Goal: Task Accomplishment & Management: Use online tool/utility

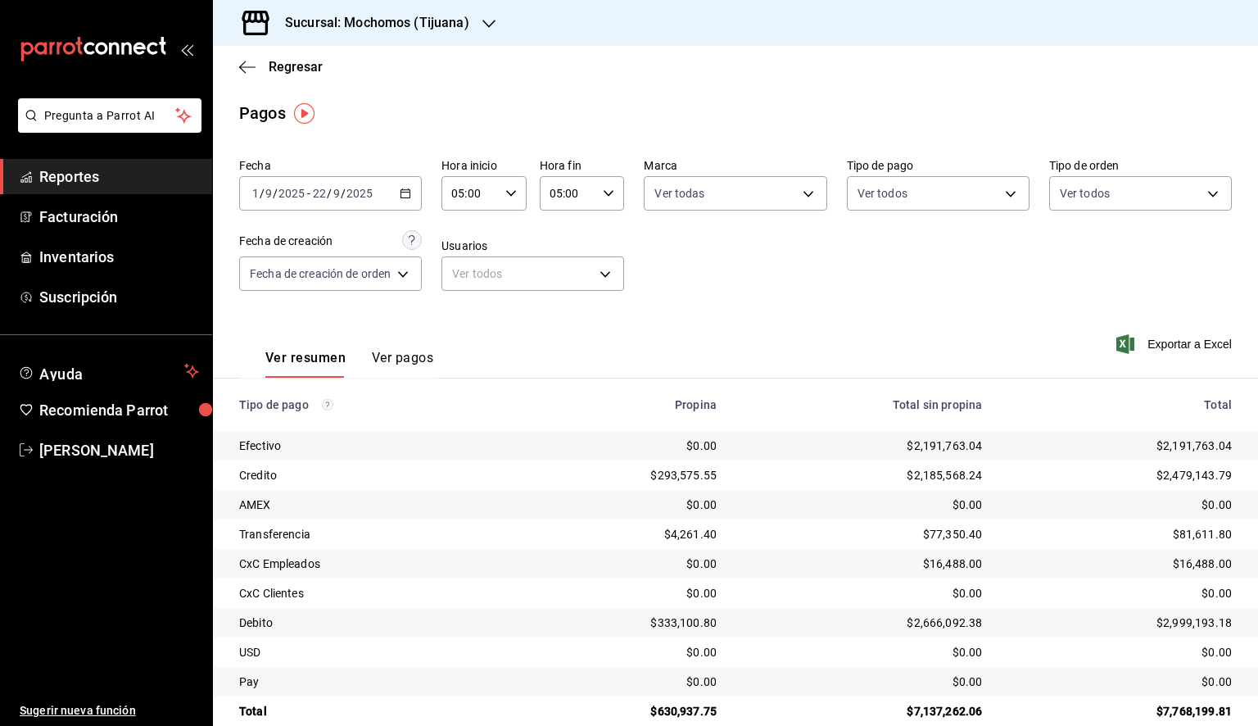
click at [85, 187] on span "Reportes" at bounding box center [119, 176] width 160 height 22
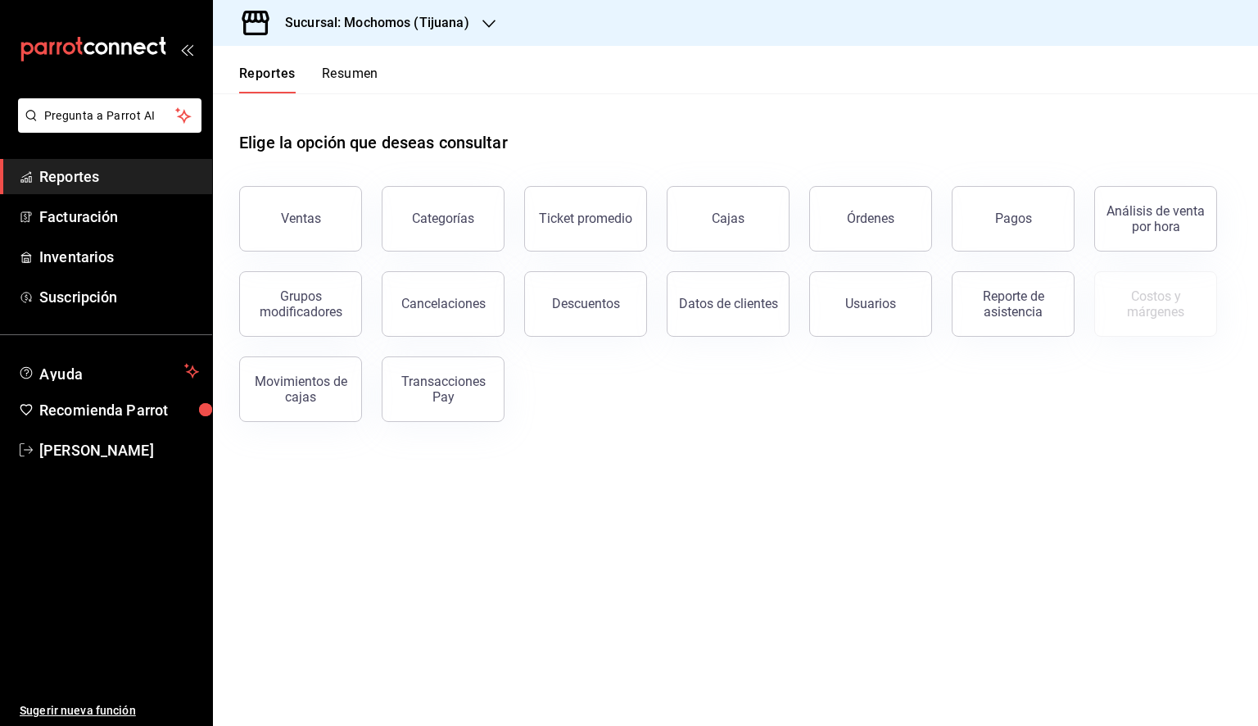
click at [455, 32] on h3 "Sucursal: Mochomos (Tijuana)" at bounding box center [370, 23] width 197 height 20
click at [318, 79] on div "Animal ([GEOGRAPHIC_DATA])" at bounding box center [336, 70] width 220 height 17
click at [296, 229] on button "Ventas" at bounding box center [300, 219] width 123 height 66
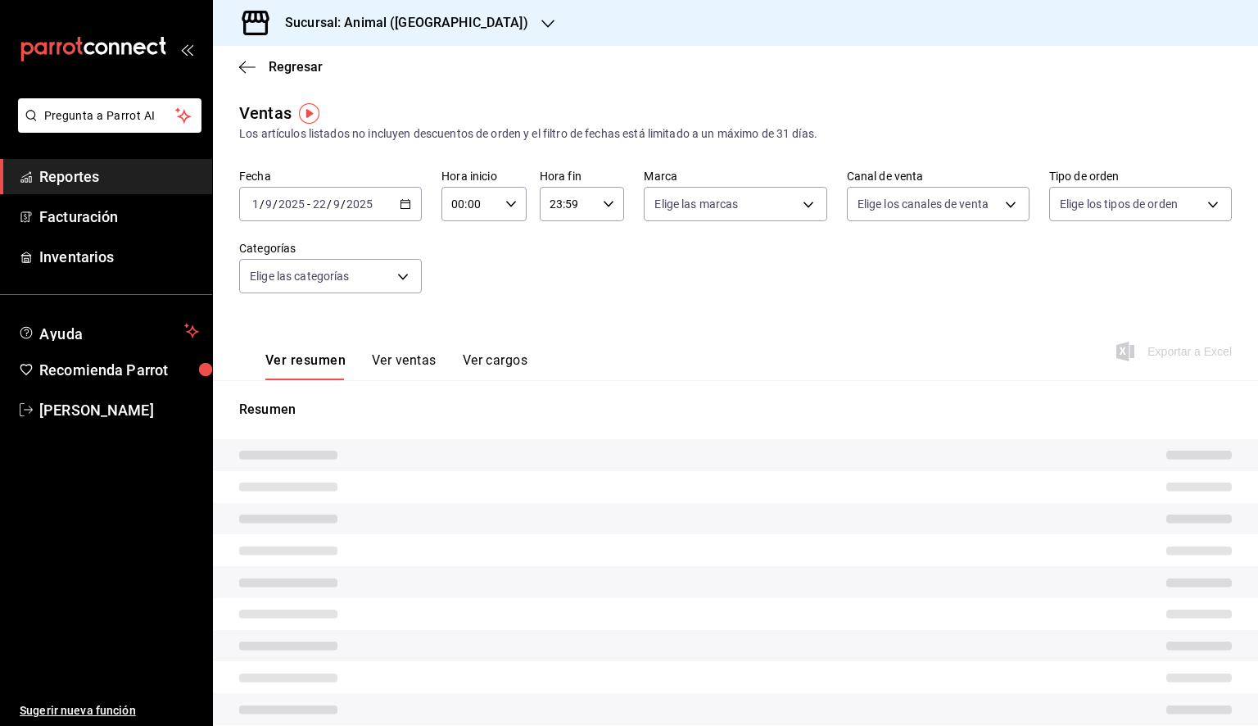
type input "05:00"
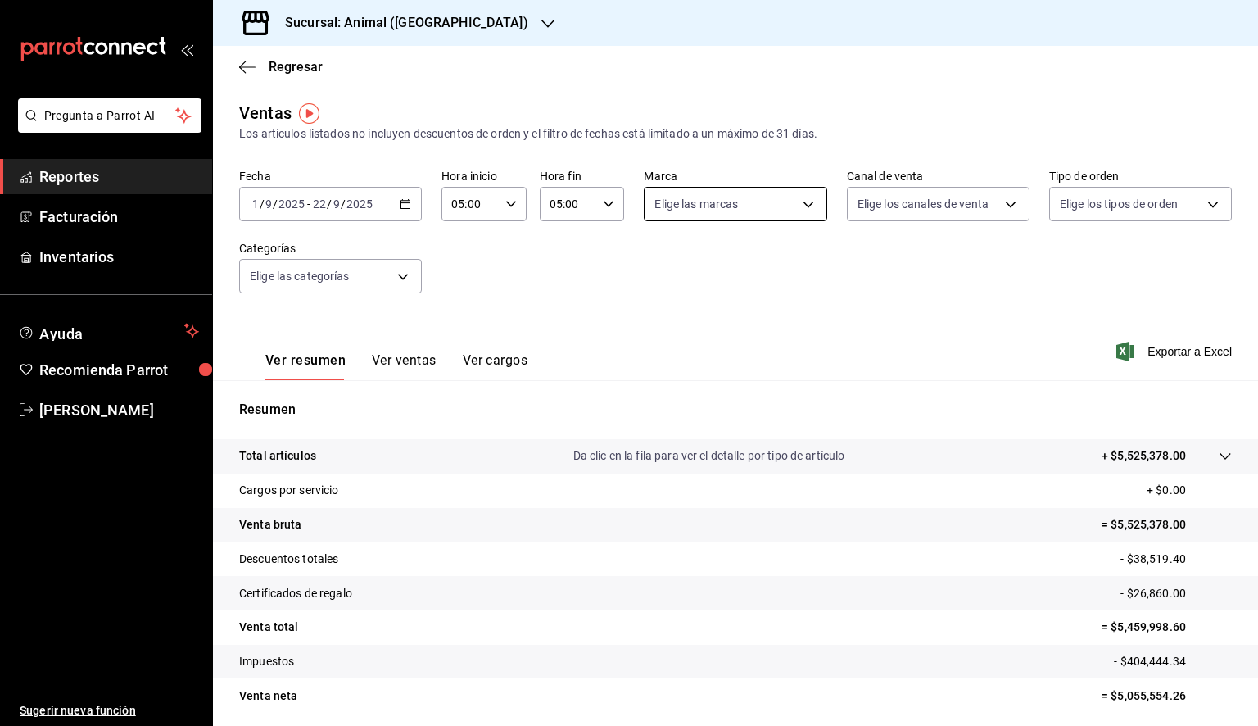
click at [767, 206] on body "Pregunta a Parrot AI Reportes Facturación Inventarios Ayuda Recomienda Parrot […" at bounding box center [629, 363] width 1258 height 726
click at [761, 274] on li "Ver todas" at bounding box center [745, 266] width 210 height 48
type input "98bba0fd-3ba1-42e0-bfa8-4188b5c89202"
checkbox input "true"
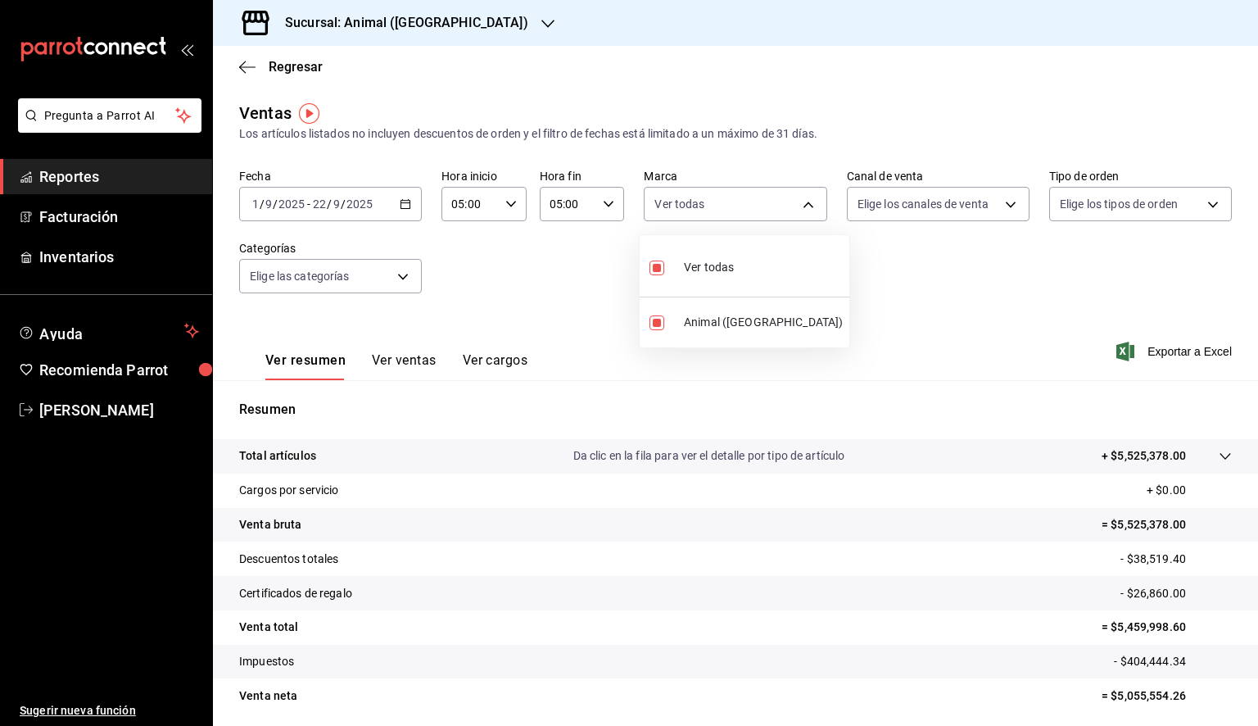
click at [1146, 305] on div at bounding box center [629, 363] width 1258 height 726
click at [1162, 354] on span "Exportar a Excel" at bounding box center [1176, 352] width 112 height 20
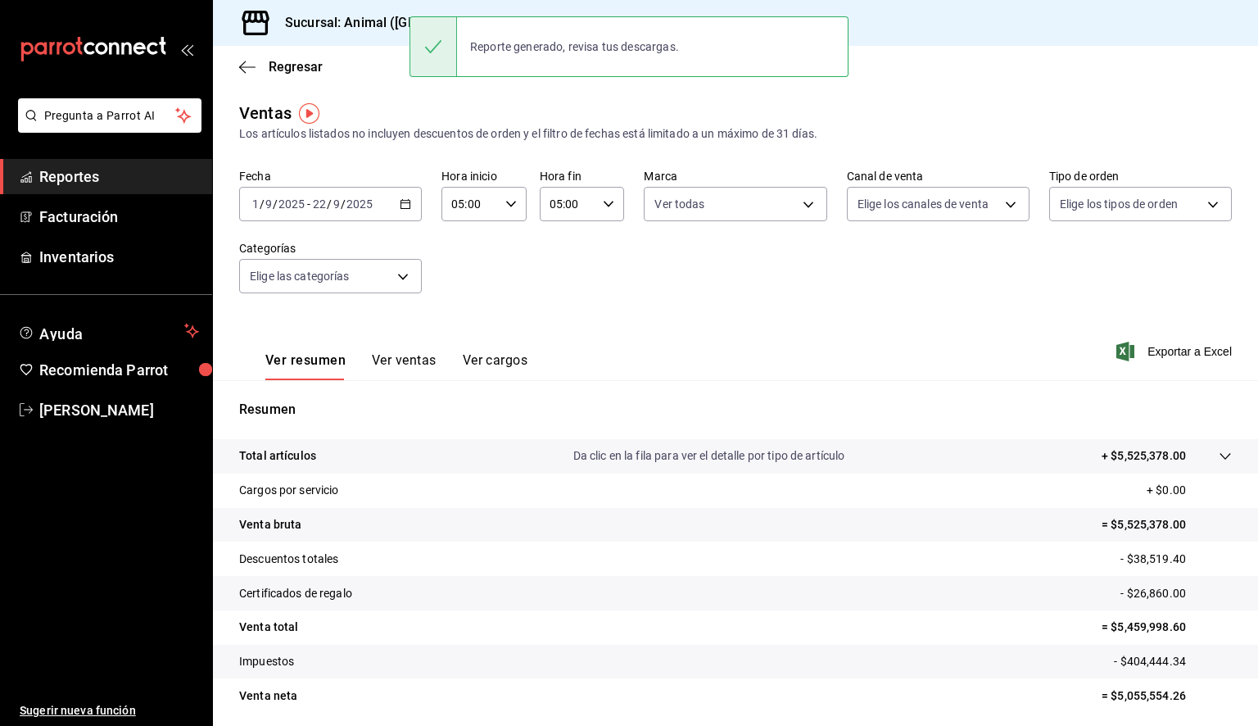
drag, startPoint x: 1148, startPoint y: 331, endPoint x: 940, endPoint y: 238, distance: 227.7
click at [940, 238] on div "Fecha [DATE] [DATE] - [DATE] [DATE] Hora inicio 05:00 Hora inicio Hora fin 05:0…" at bounding box center [735, 241] width 993 height 144
click at [249, 69] on icon "button" at bounding box center [247, 67] width 16 height 15
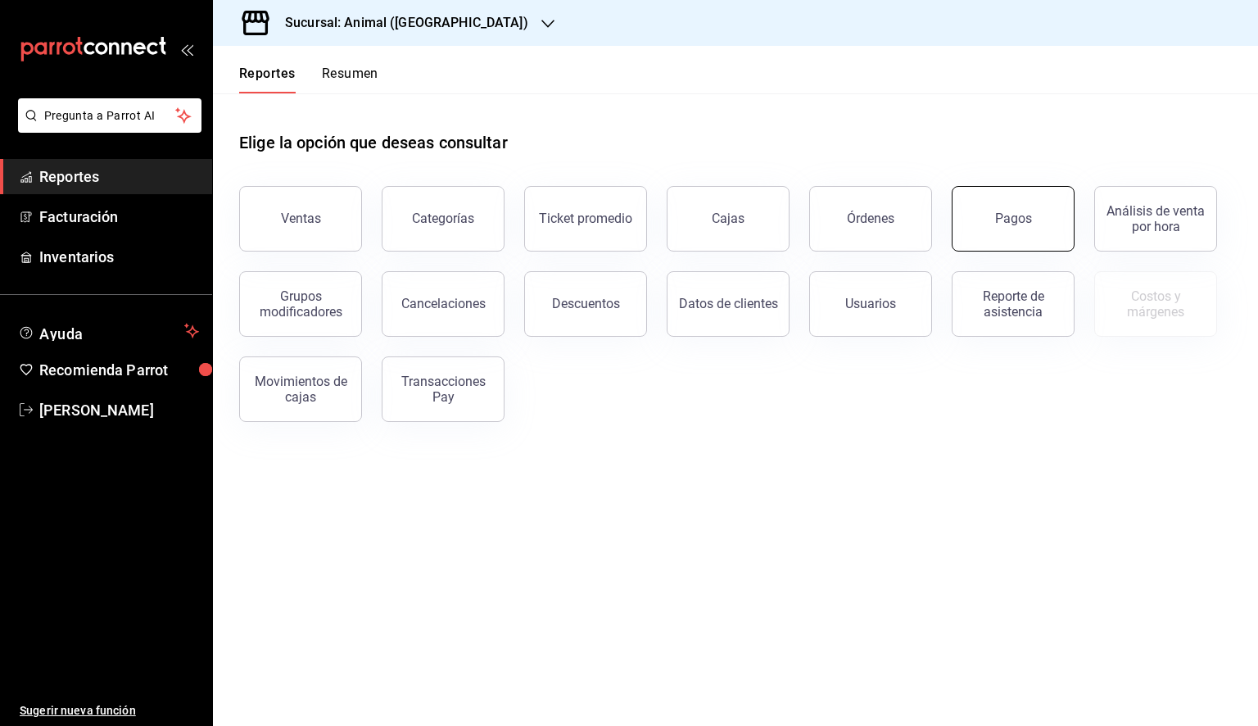
click at [1013, 234] on button "Pagos" at bounding box center [1013, 219] width 123 height 66
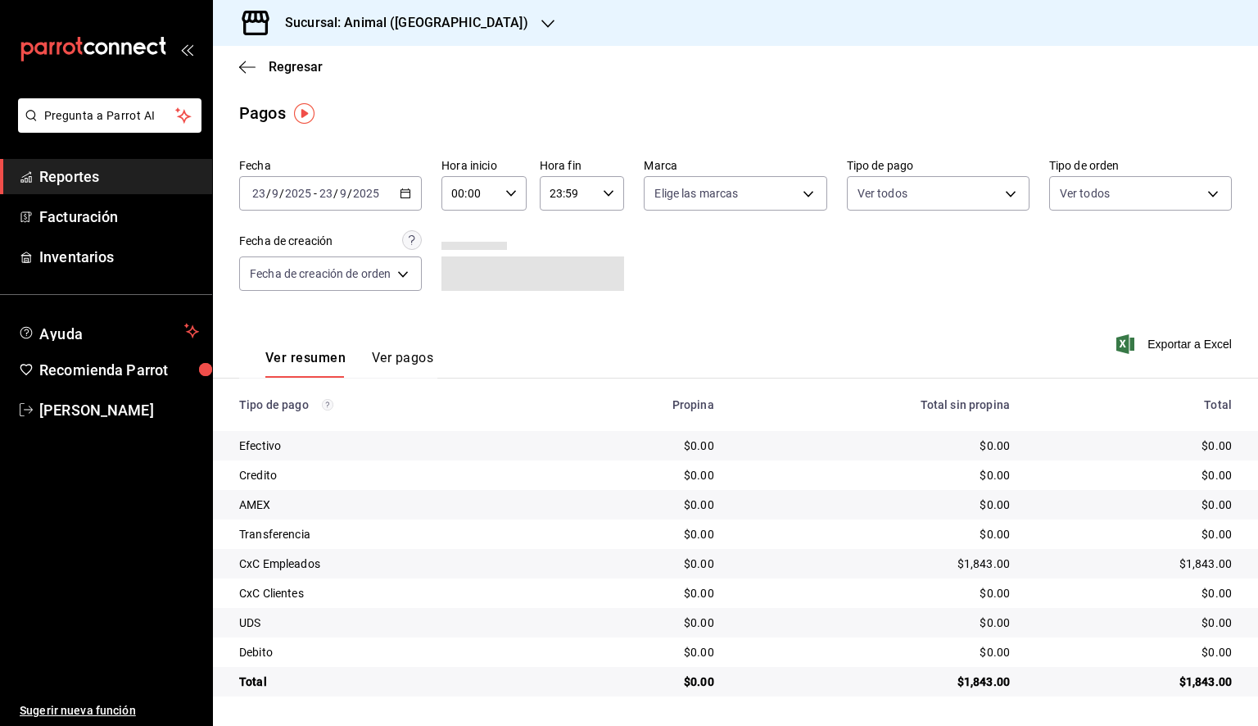
click at [416, 194] on div "[DATE] [DATE] - [DATE] [DATE]" at bounding box center [330, 193] width 183 height 34
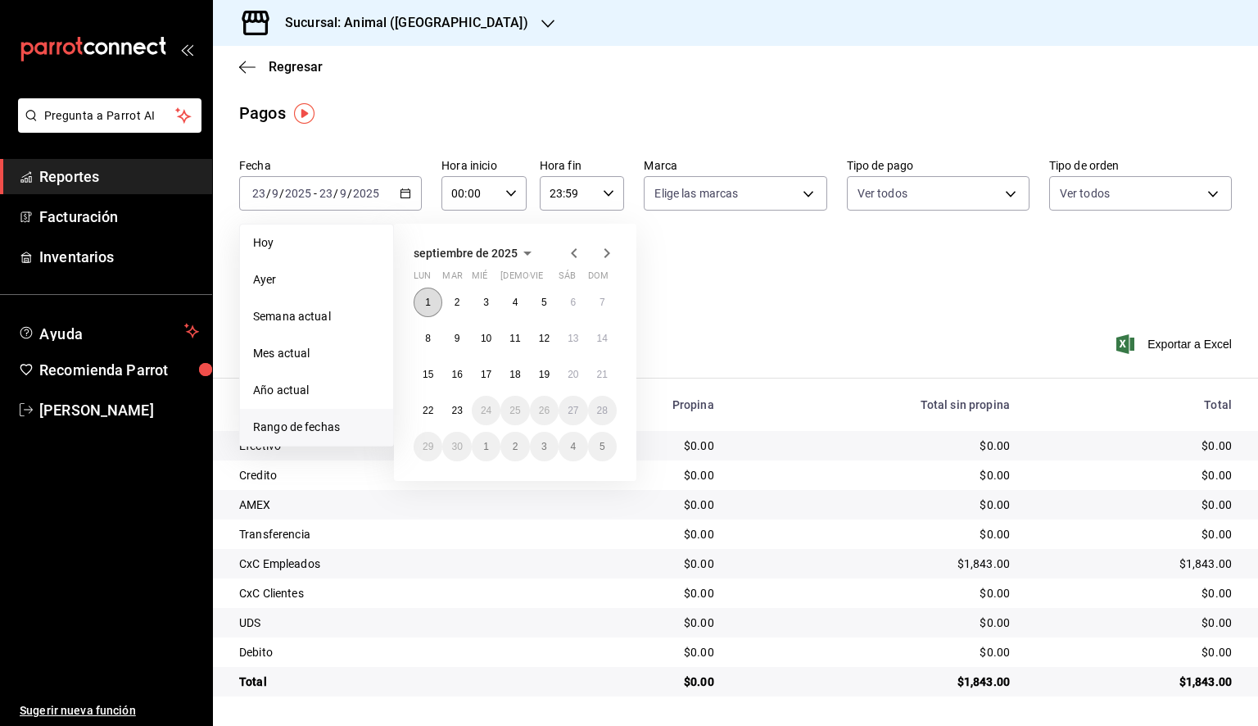
click at [426, 303] on abbr "1" at bounding box center [428, 301] width 6 height 11
click at [456, 405] on abbr "23" at bounding box center [456, 410] width 11 height 11
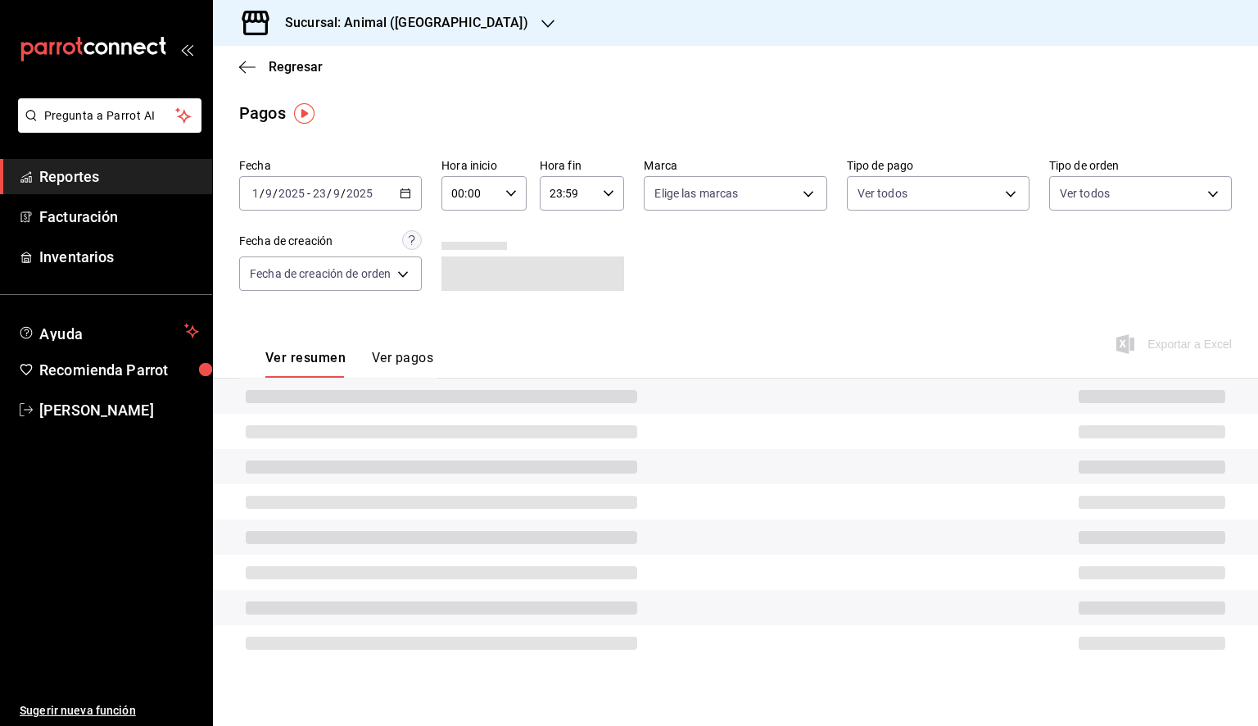
click at [509, 199] on div "00:00 Hora inicio" at bounding box center [483, 193] width 85 height 34
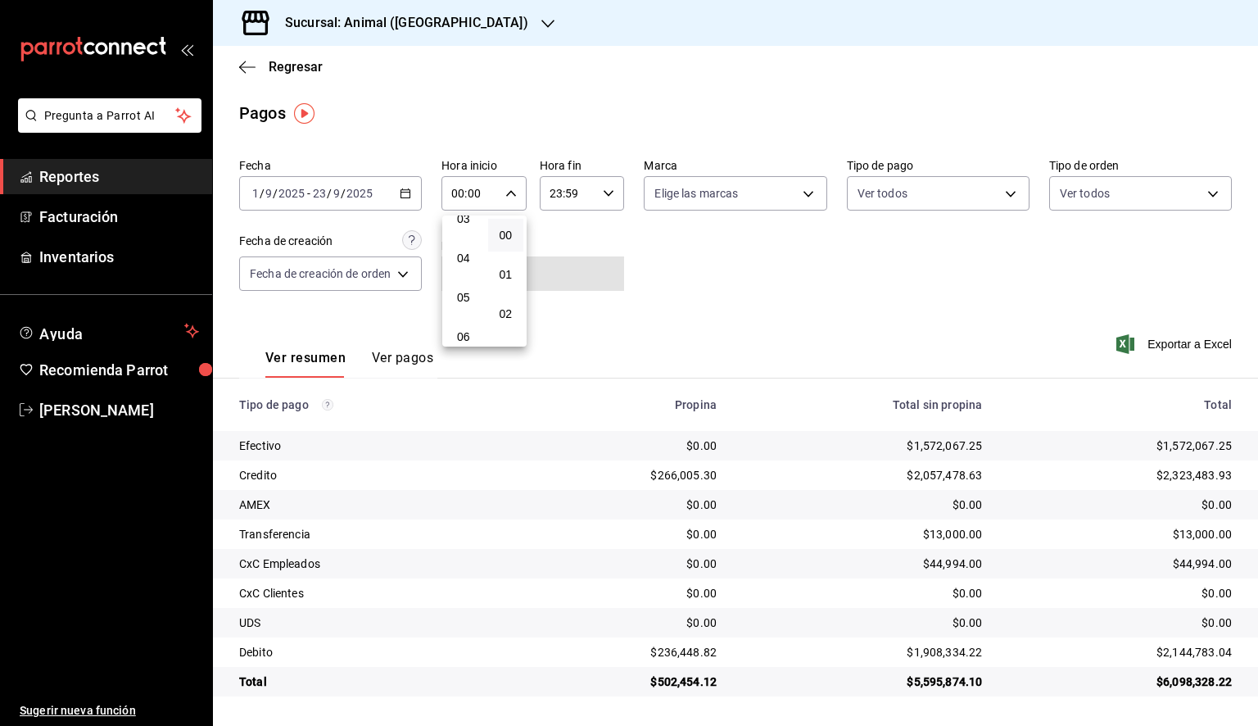
scroll to position [164, 0]
click at [472, 278] on button "05" at bounding box center [464, 267] width 36 height 33
type input "05:00"
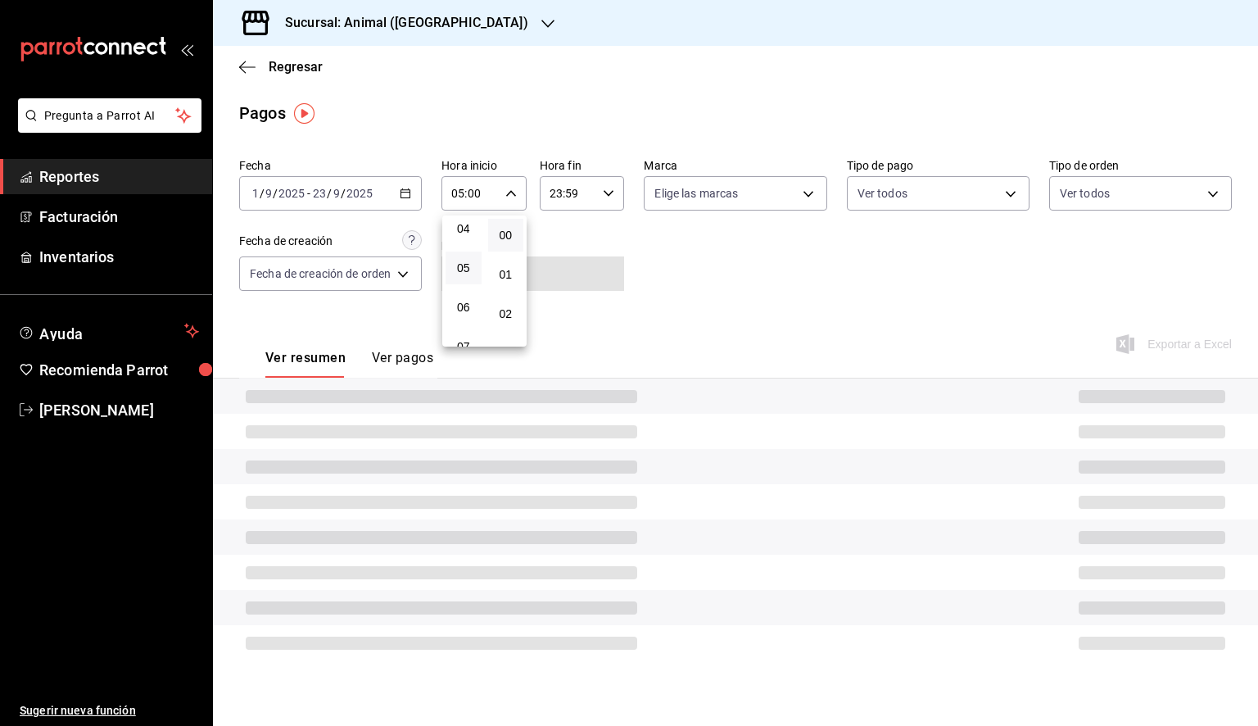
click at [585, 189] on div at bounding box center [629, 363] width 1258 height 726
click at [589, 198] on input "23:59" at bounding box center [568, 193] width 57 height 33
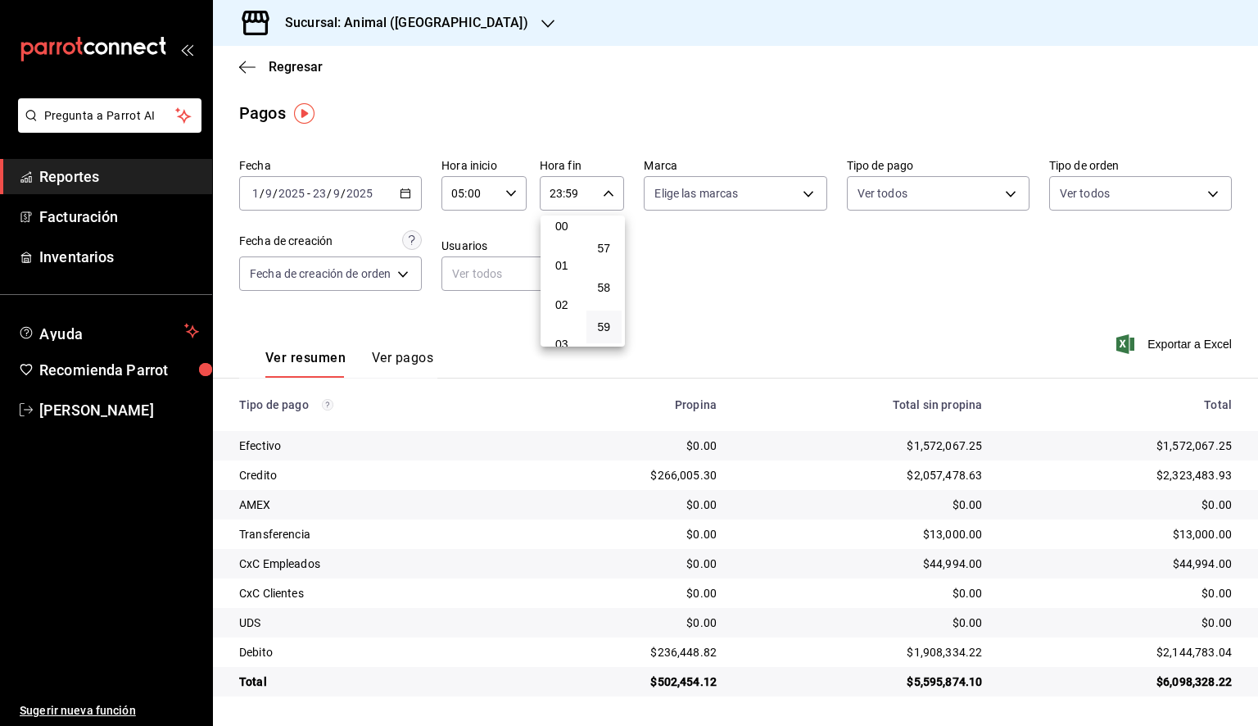
scroll to position [173, 0]
click at [564, 265] on span "05" at bounding box center [562, 258] width 16 height 13
click at [597, 236] on span "00" at bounding box center [604, 235] width 16 height 13
type input "05:00"
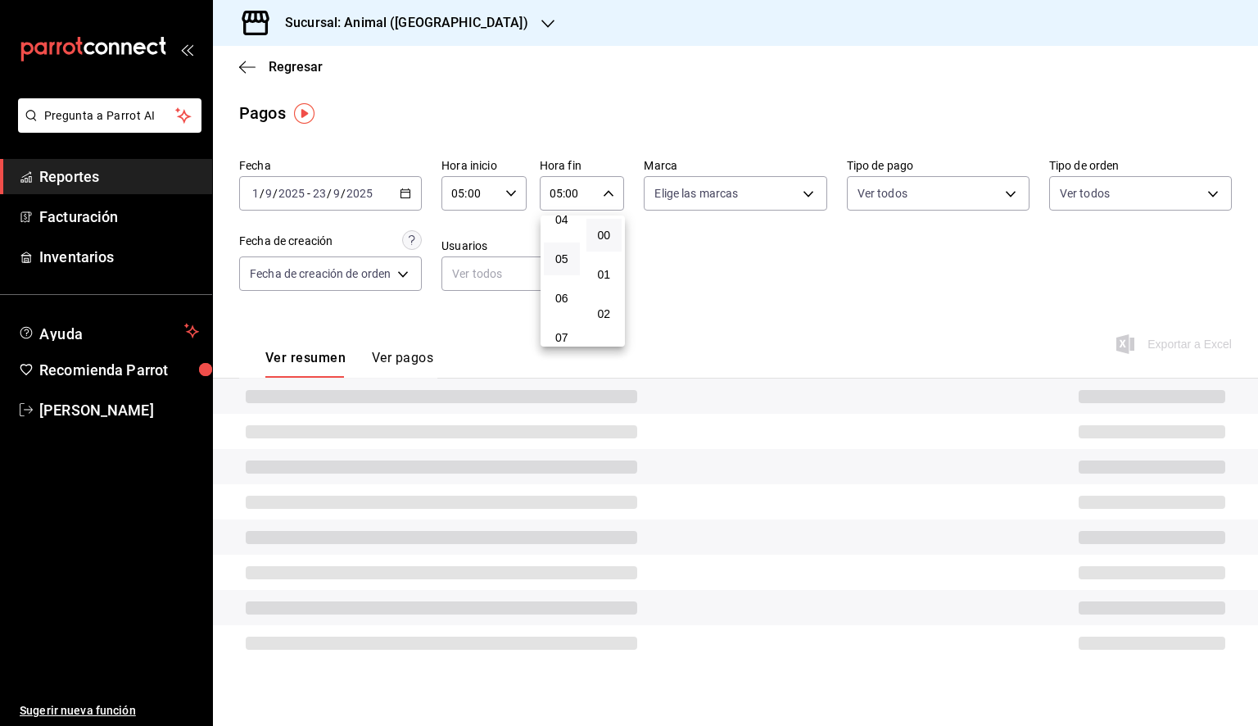
click at [750, 197] on div at bounding box center [629, 363] width 1258 height 726
click at [749, 198] on body "Pregunta a Parrot AI Reportes Facturación Inventarios Ayuda Recomienda Parrot […" at bounding box center [629, 363] width 1258 height 726
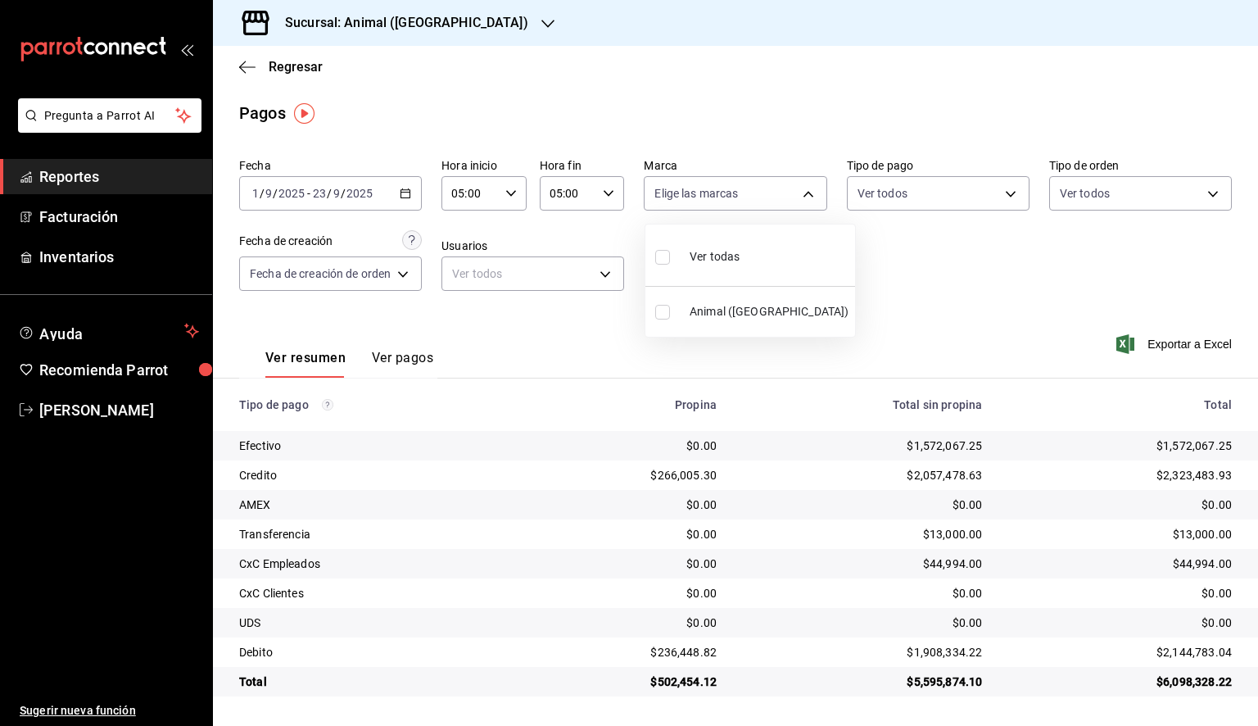
click at [714, 251] on span "Ver todas" at bounding box center [715, 256] width 50 height 17
type input "98bba0fd-3ba1-42e0-bfa8-4188b5c89202"
checkbox input "true"
click at [1029, 287] on div at bounding box center [629, 363] width 1258 height 726
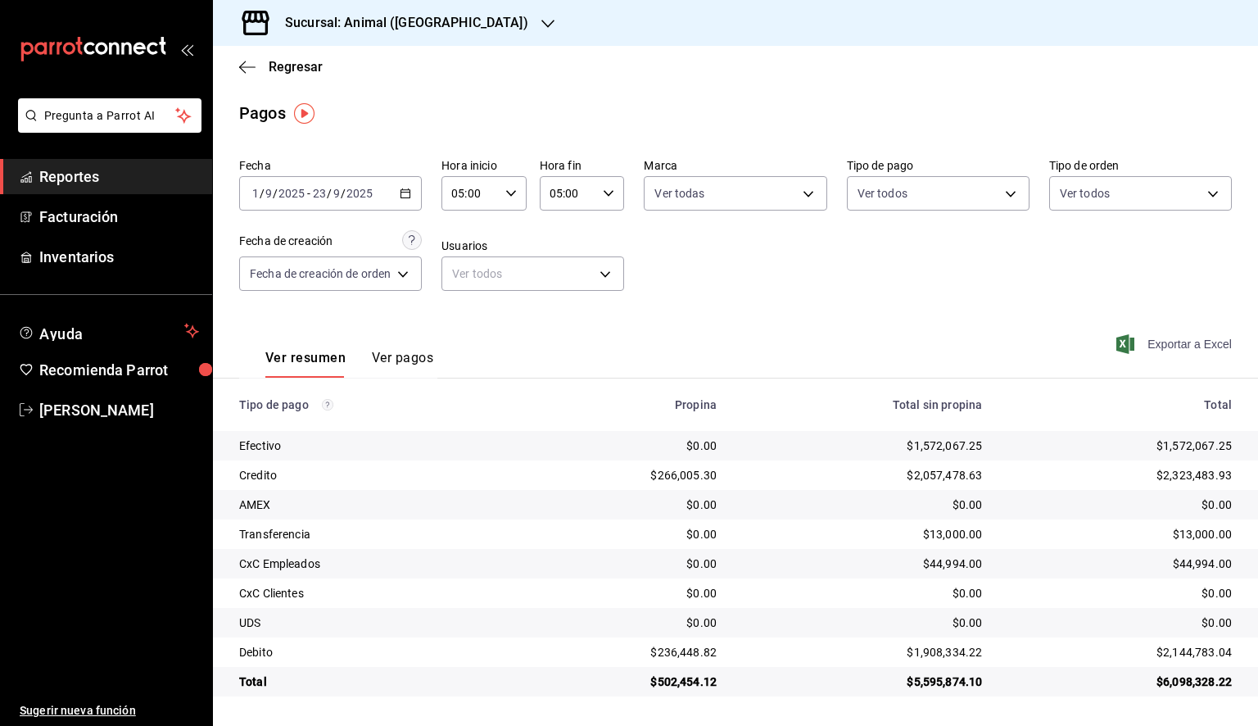
click at [1193, 347] on span "Exportar a Excel" at bounding box center [1176, 344] width 112 height 20
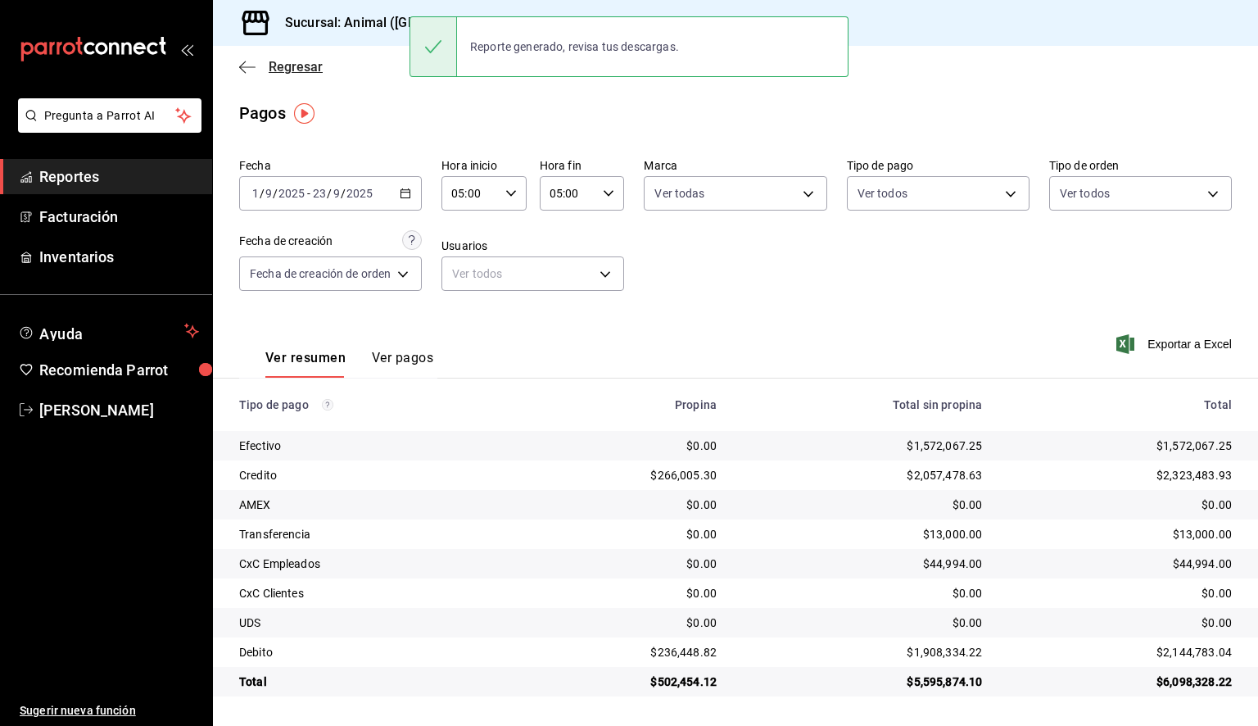
click at [245, 67] on icon "button" at bounding box center [247, 67] width 16 height 15
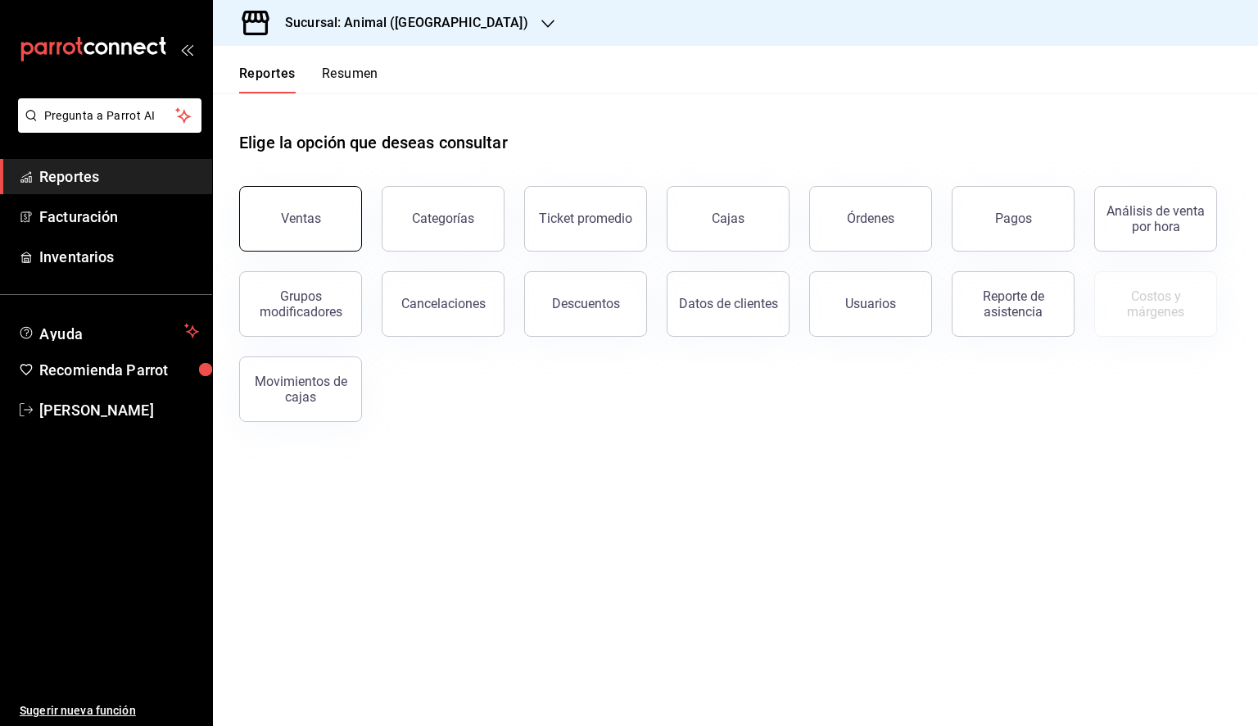
click at [324, 224] on button "Ventas" at bounding box center [300, 219] width 123 height 66
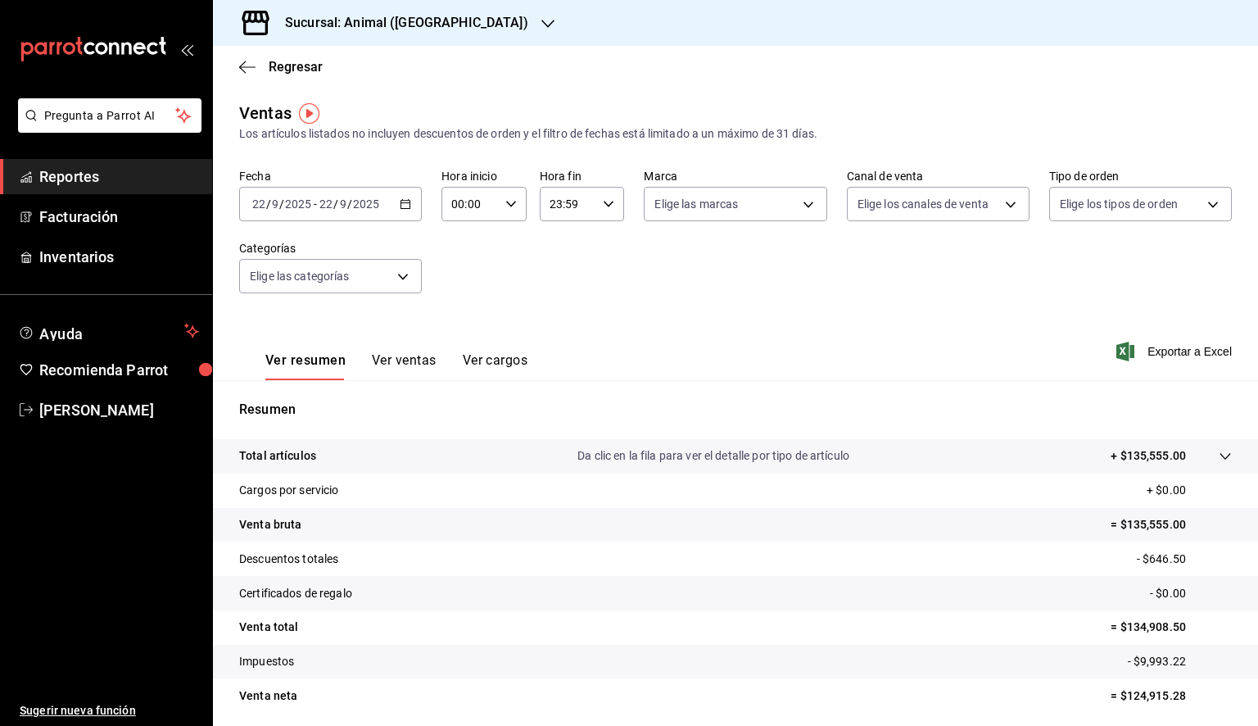
click at [406, 206] on icon "button" at bounding box center [405, 203] width 11 height 11
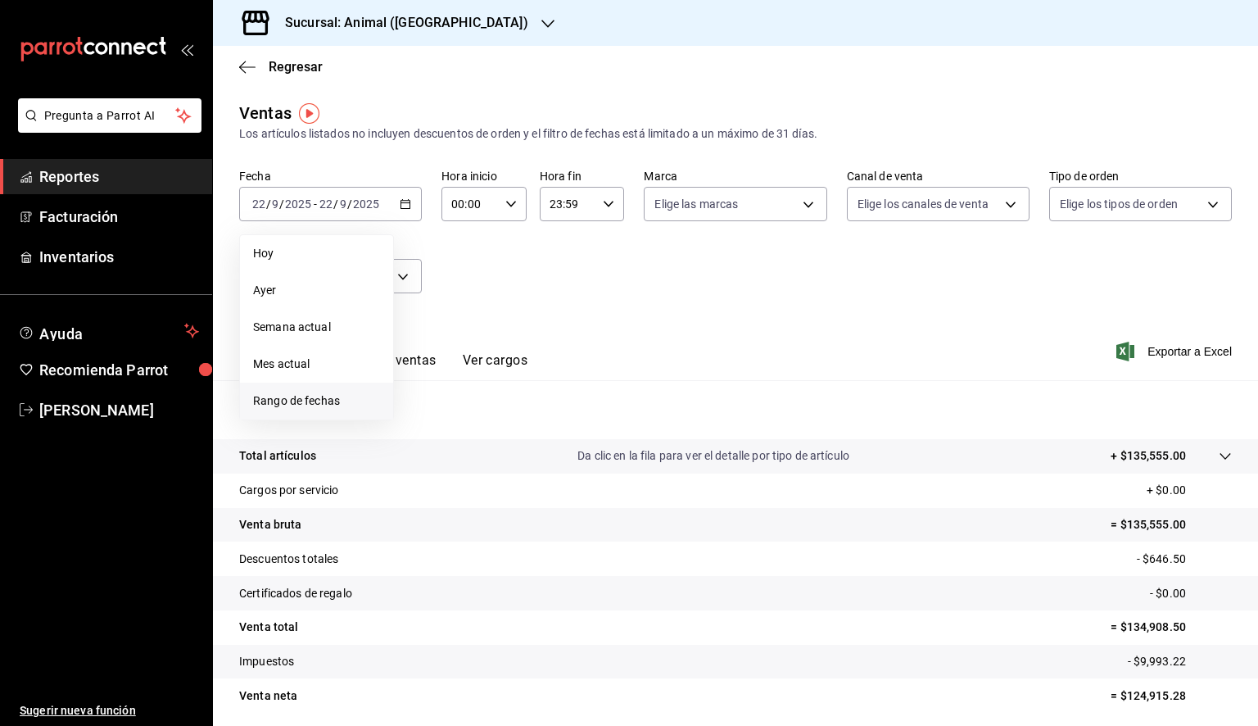
click at [315, 405] on span "Rango de fechas" at bounding box center [316, 400] width 127 height 17
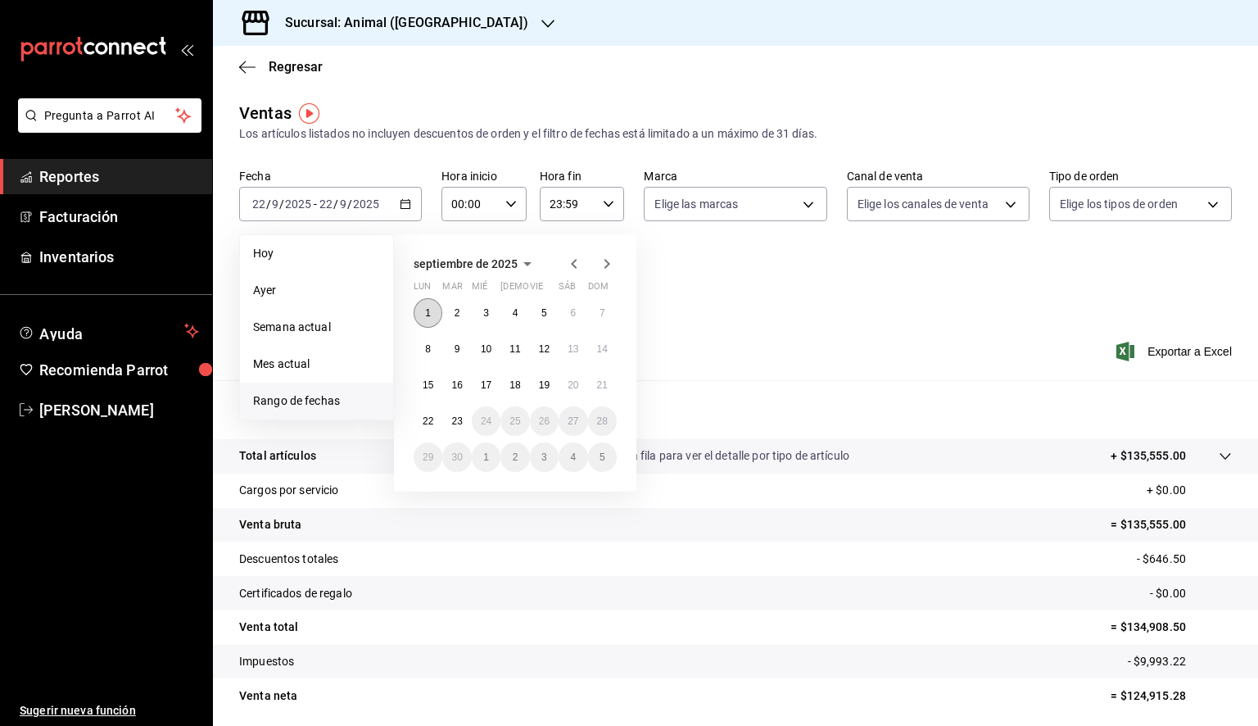
click at [432, 321] on button "1" at bounding box center [428, 312] width 29 height 29
click at [458, 425] on abbr "23" at bounding box center [456, 420] width 11 height 11
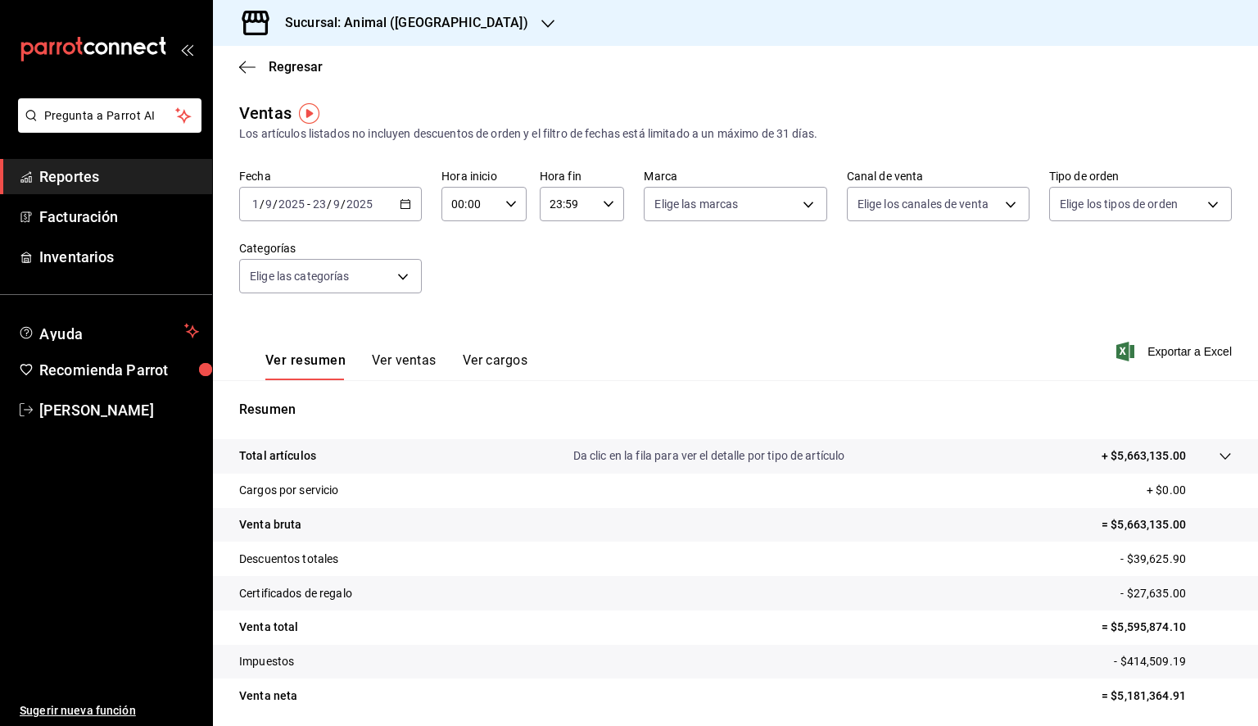
click at [505, 199] on icon "button" at bounding box center [510, 203] width 11 height 11
click at [461, 285] on span "05" at bounding box center [460, 278] width 16 height 13
type input "05:00"
click at [604, 208] on div at bounding box center [629, 363] width 1258 height 726
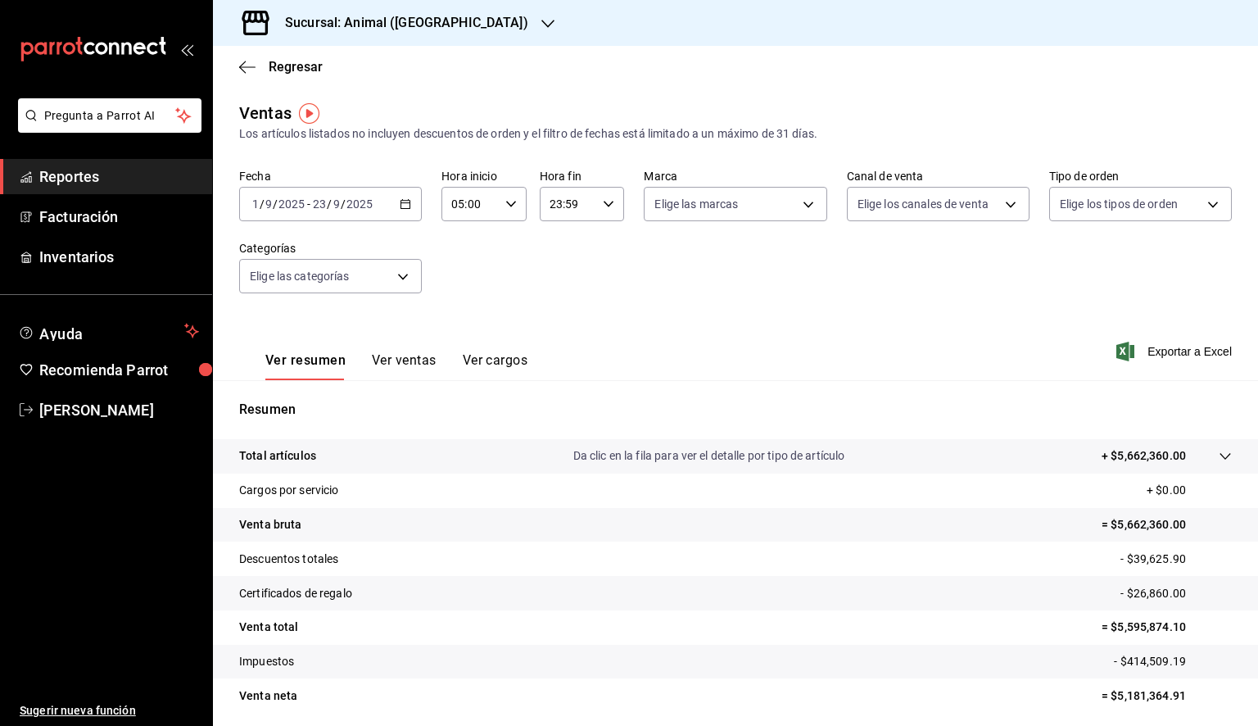
click at [603, 209] on icon "button" at bounding box center [608, 203] width 11 height 11
click at [557, 280] on span "05" at bounding box center [557, 278] width 16 height 13
click at [600, 251] on span "00" at bounding box center [599, 245] width 16 height 13
type input "05:00"
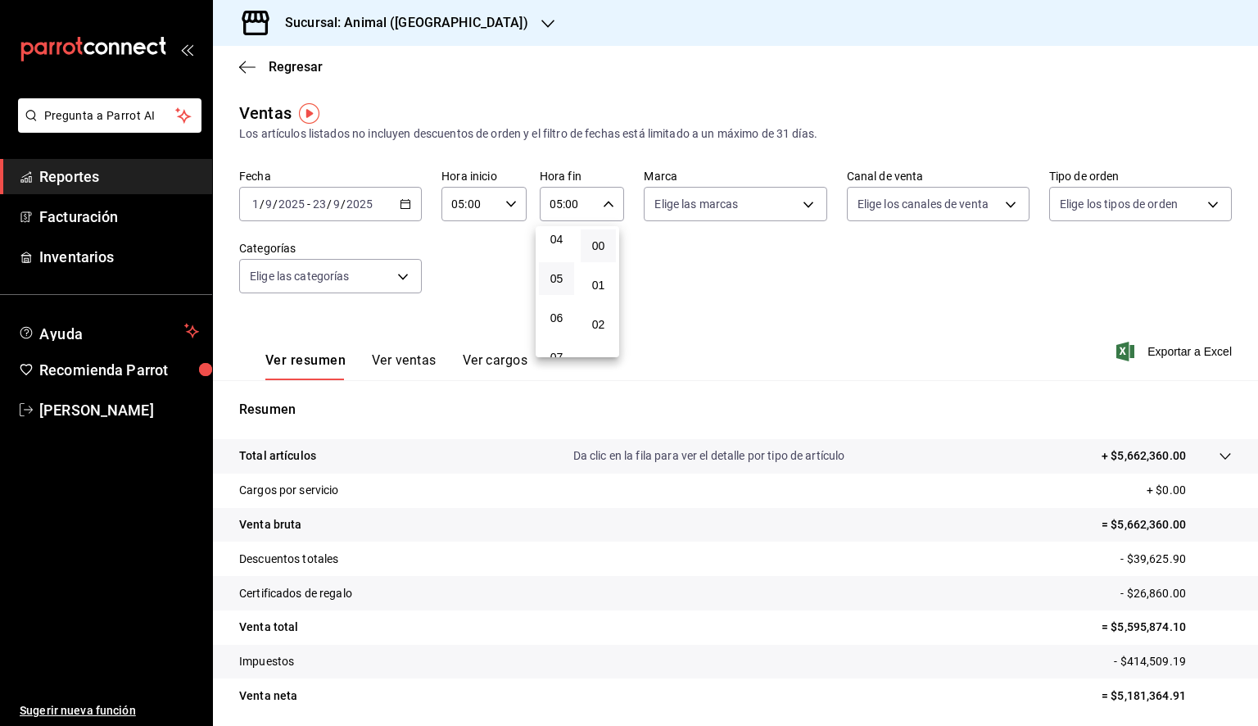
click at [749, 216] on div at bounding box center [629, 363] width 1258 height 726
click at [754, 208] on body "Pregunta a Parrot AI Reportes Facturación Inventarios Ayuda Recomienda Parrot […" at bounding box center [629, 363] width 1258 height 726
click at [730, 265] on span "Ver todas" at bounding box center [709, 267] width 50 height 17
type input "98bba0fd-3ba1-42e0-bfa8-4188b5c89202"
checkbox input "true"
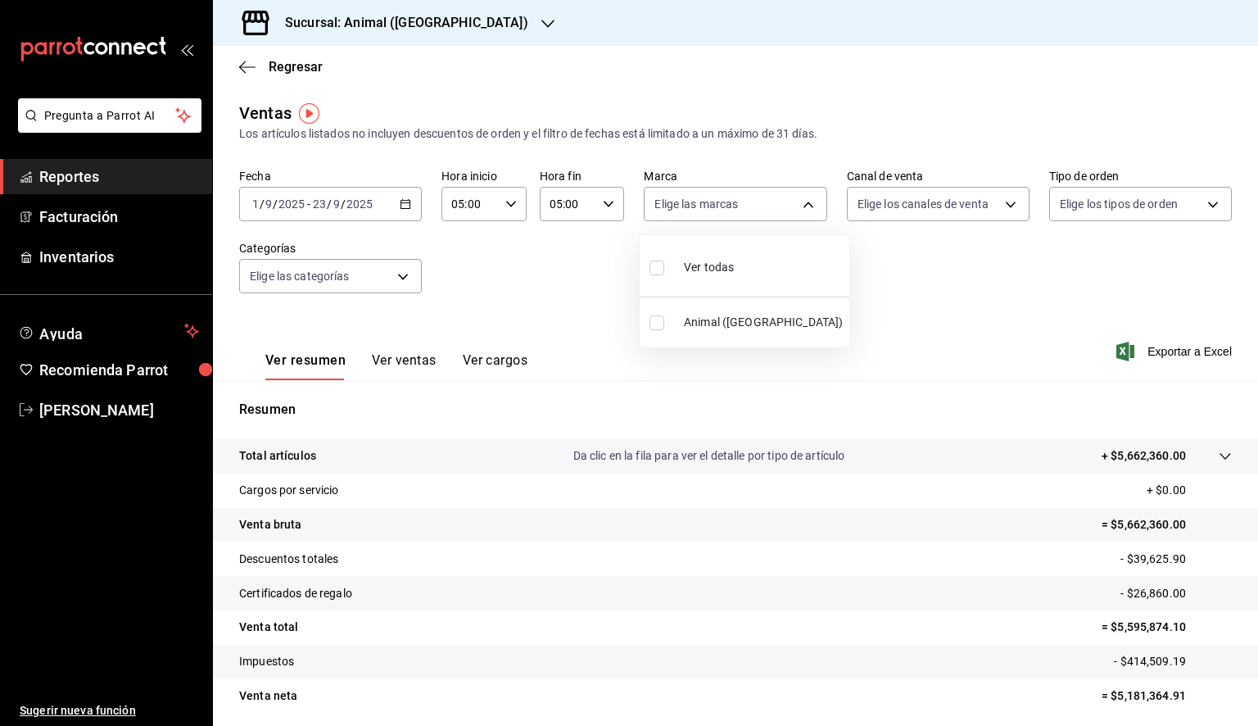
checkbox input "true"
click at [1004, 316] on div at bounding box center [629, 363] width 1258 height 726
click at [1157, 349] on span "Exportar a Excel" at bounding box center [1176, 352] width 112 height 20
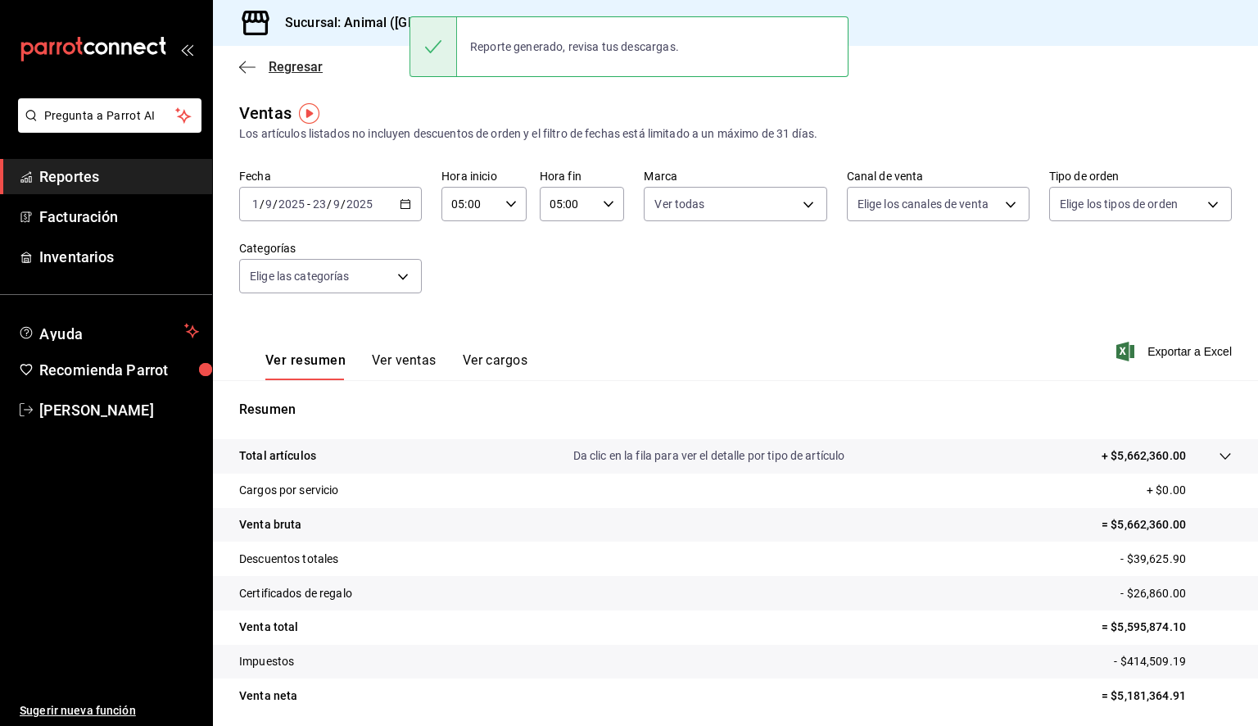
click at [251, 63] on icon "button" at bounding box center [247, 67] width 16 height 15
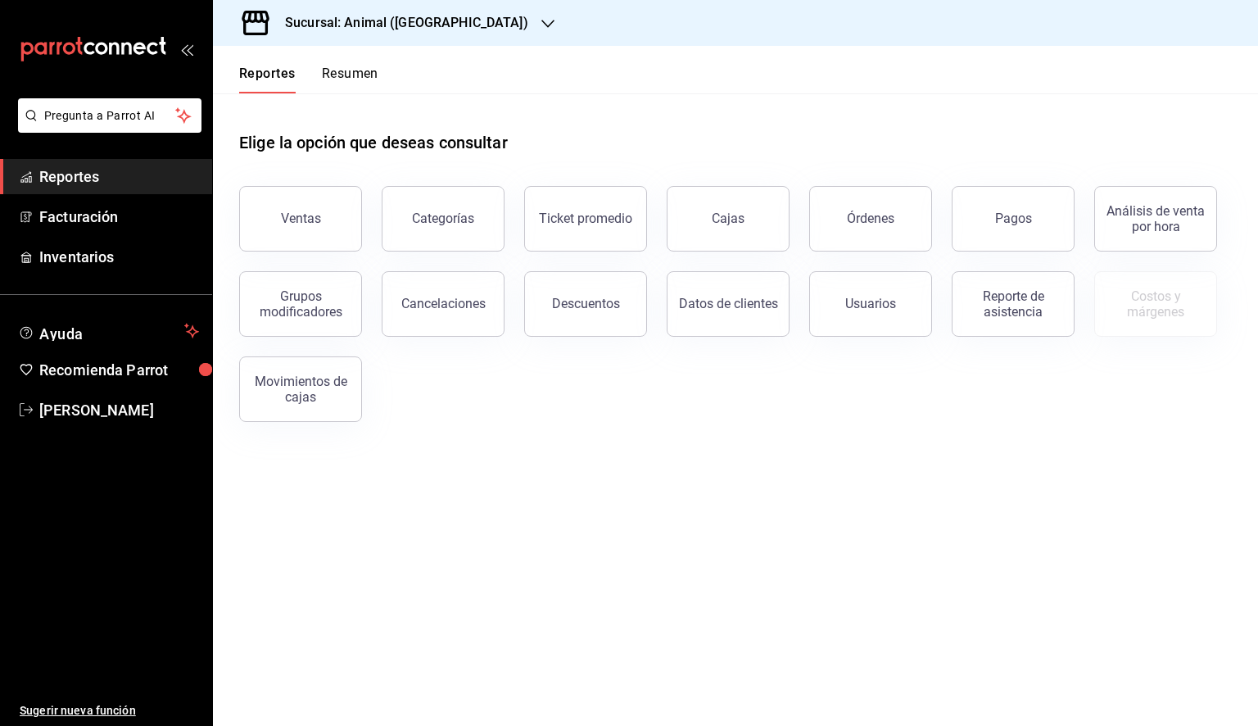
click at [541, 28] on icon "button" at bounding box center [547, 23] width 13 height 13
click at [316, 101] on span "Mochomos (Tijuana)" at bounding box center [279, 107] width 107 height 17
click at [305, 215] on div "Ventas" at bounding box center [301, 218] width 40 height 16
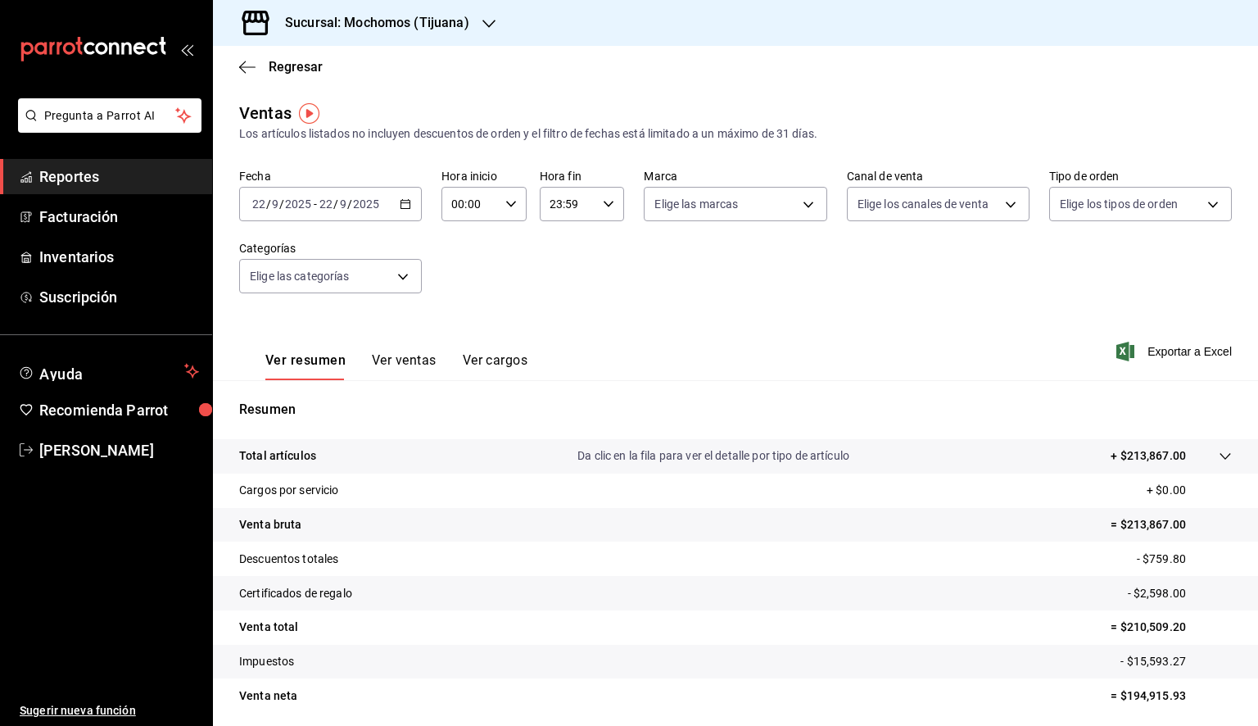
click at [406, 201] on \(Stroke\) "button" at bounding box center [406, 204] width 10 height 9
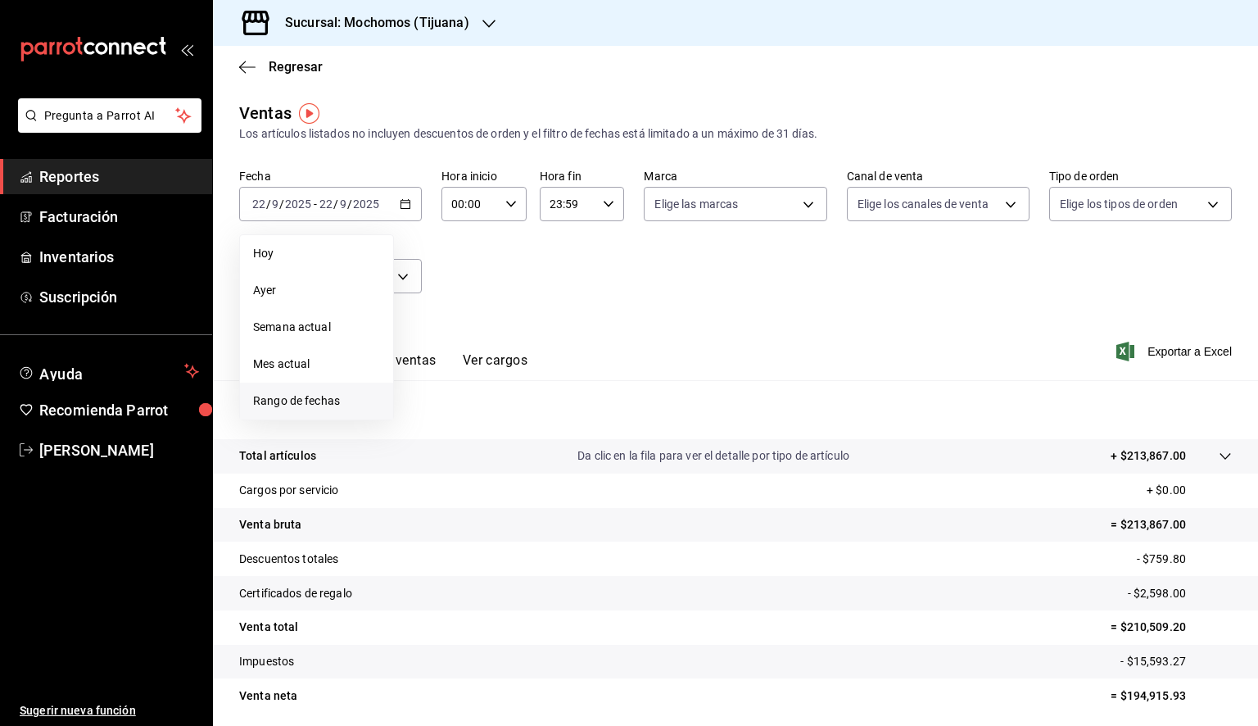
click at [315, 405] on span "Rango de fechas" at bounding box center [316, 400] width 127 height 17
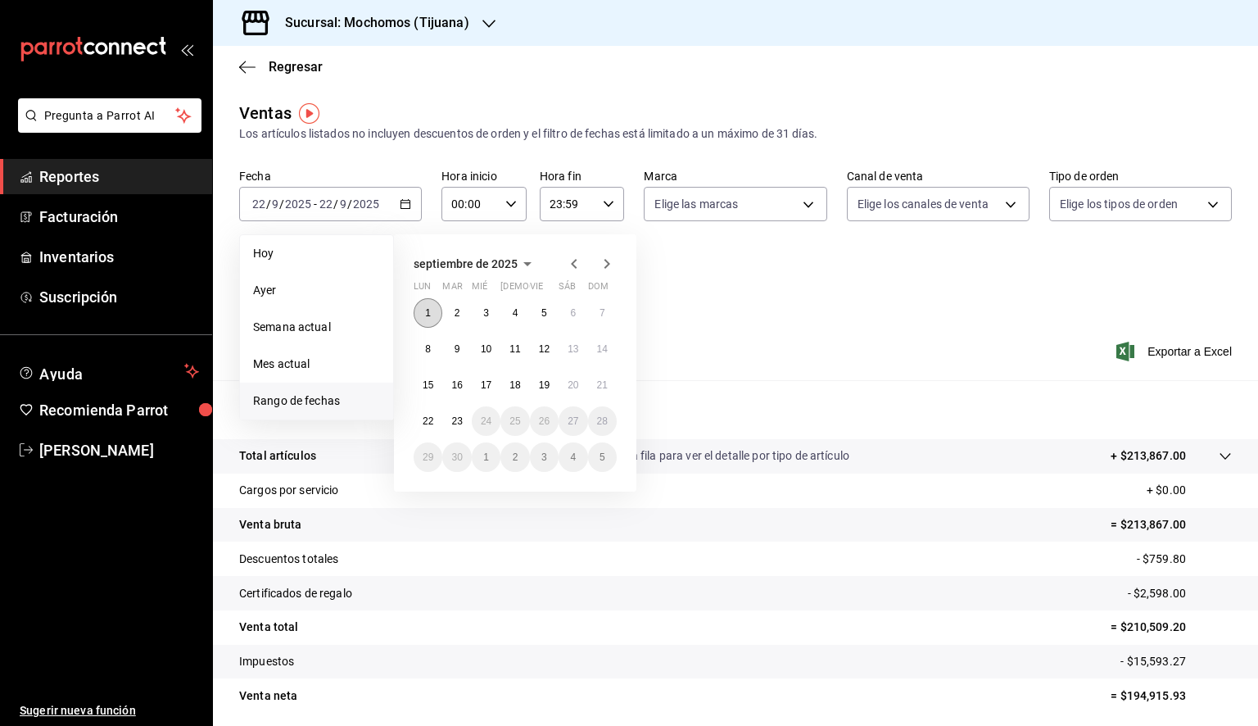
click at [426, 310] on abbr "1" at bounding box center [428, 312] width 6 height 11
click at [459, 424] on abbr "23" at bounding box center [456, 420] width 11 height 11
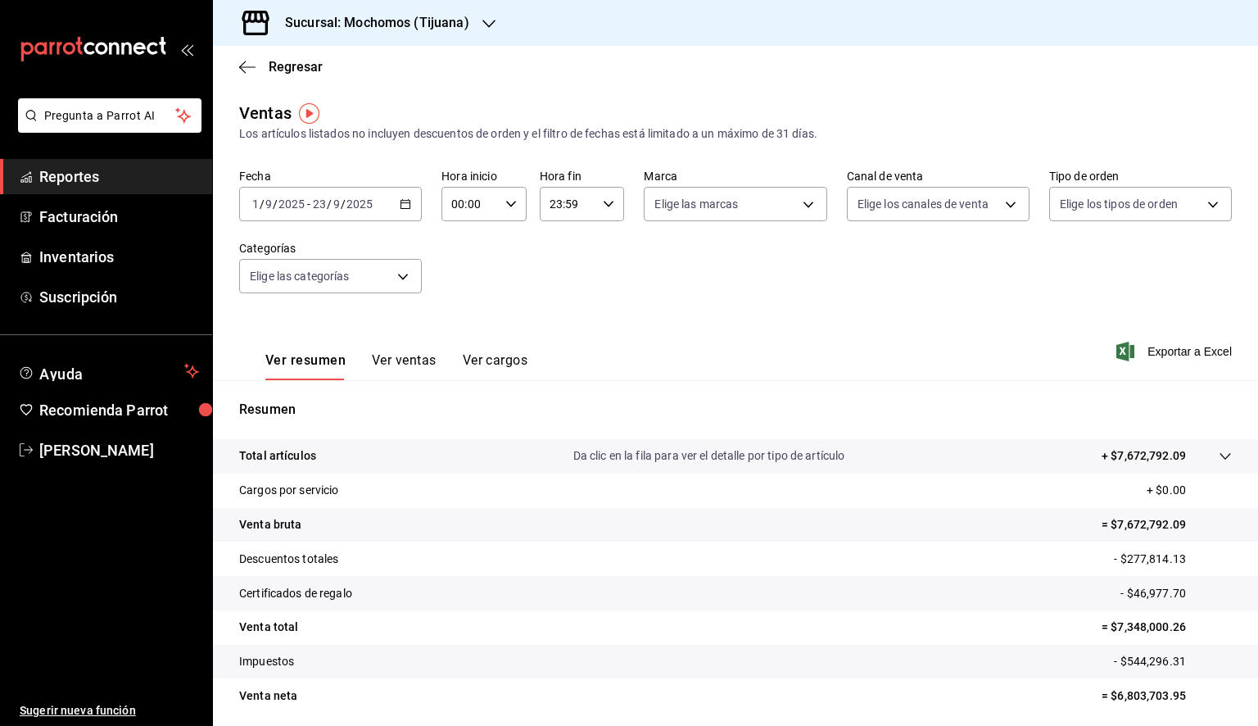
click at [563, 210] on input "23:59" at bounding box center [568, 204] width 57 height 33
click at [563, 280] on button "05" at bounding box center [556, 269] width 35 height 33
click at [597, 254] on button "00" at bounding box center [598, 245] width 35 height 33
type input "05:00"
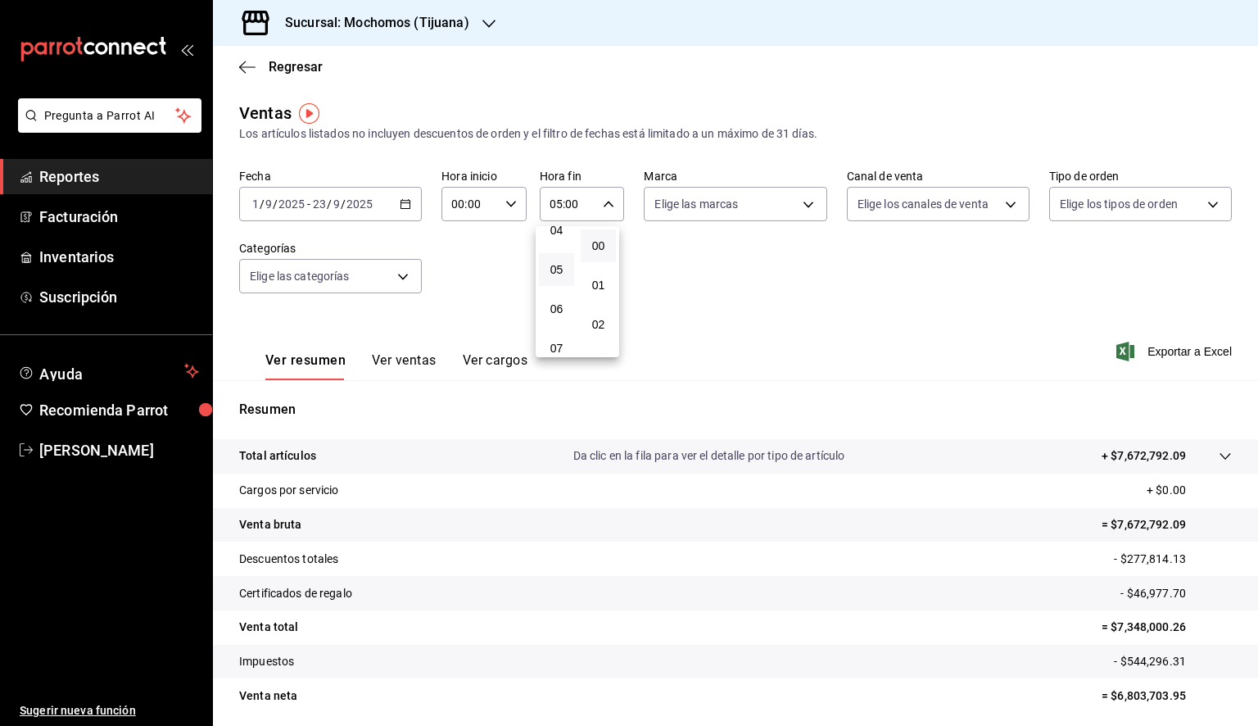
click at [757, 205] on div at bounding box center [629, 363] width 1258 height 726
click at [749, 211] on body "Pregunta a Parrot AI Reportes Facturación Inventarios Suscripción Ayuda Recomie…" at bounding box center [629, 363] width 1258 height 726
click at [727, 277] on div "Ver todas" at bounding box center [692, 265] width 84 height 35
type input "c300ab0f-4e96-434a-ab79-9fec8b673c9f"
checkbox input "true"
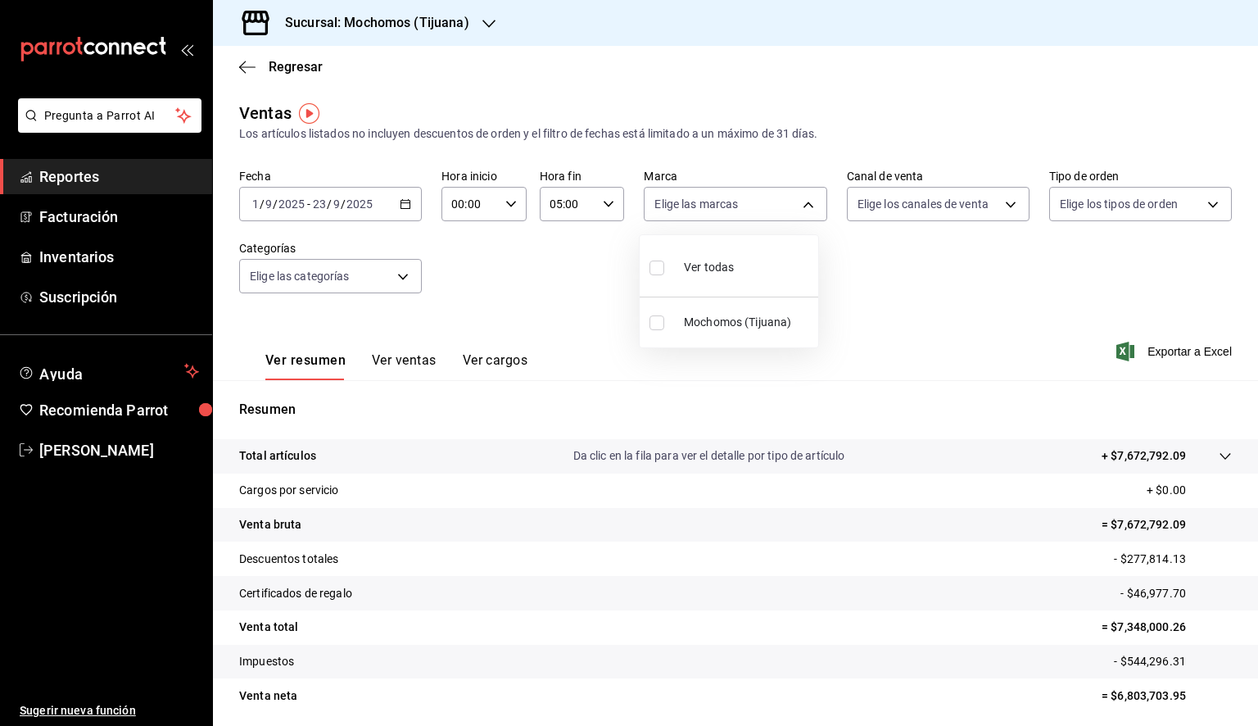
checkbox input "true"
click at [885, 257] on div at bounding box center [629, 363] width 1258 height 726
click at [1137, 352] on span "Exportar a Excel" at bounding box center [1176, 352] width 112 height 20
click at [249, 67] on icon "button" at bounding box center [247, 67] width 16 height 15
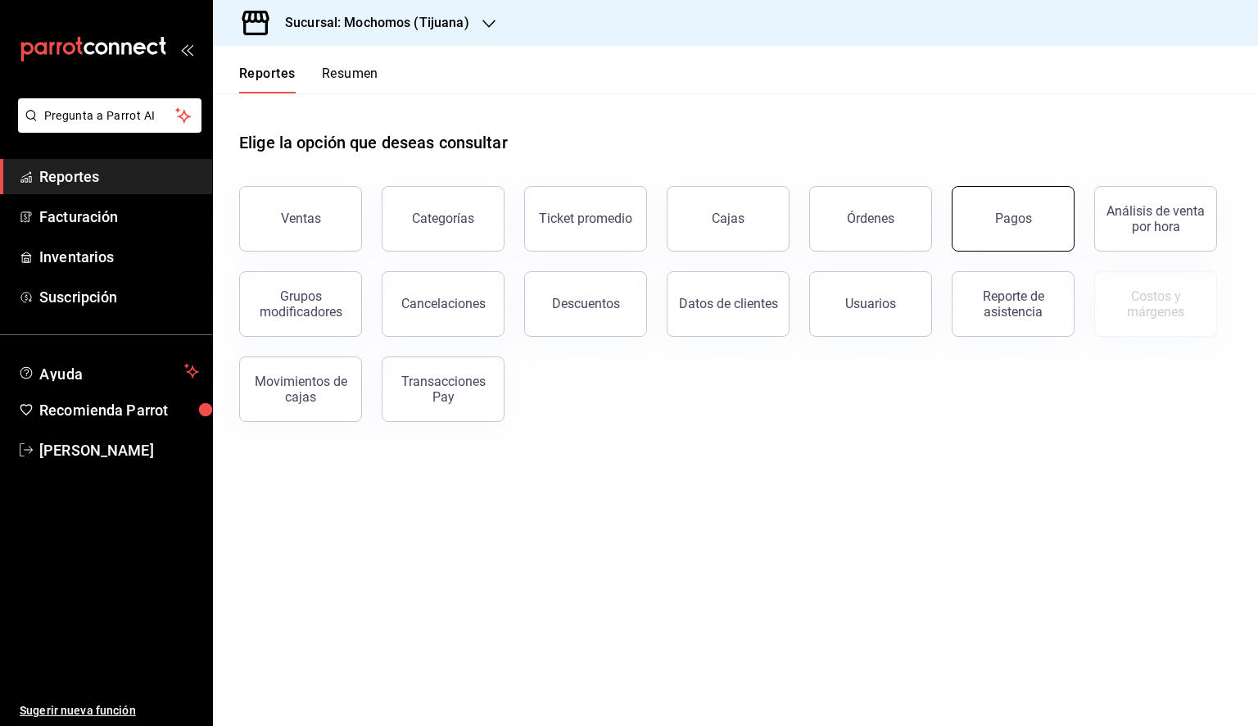
click at [1016, 218] on div "Pagos" at bounding box center [1013, 218] width 37 height 16
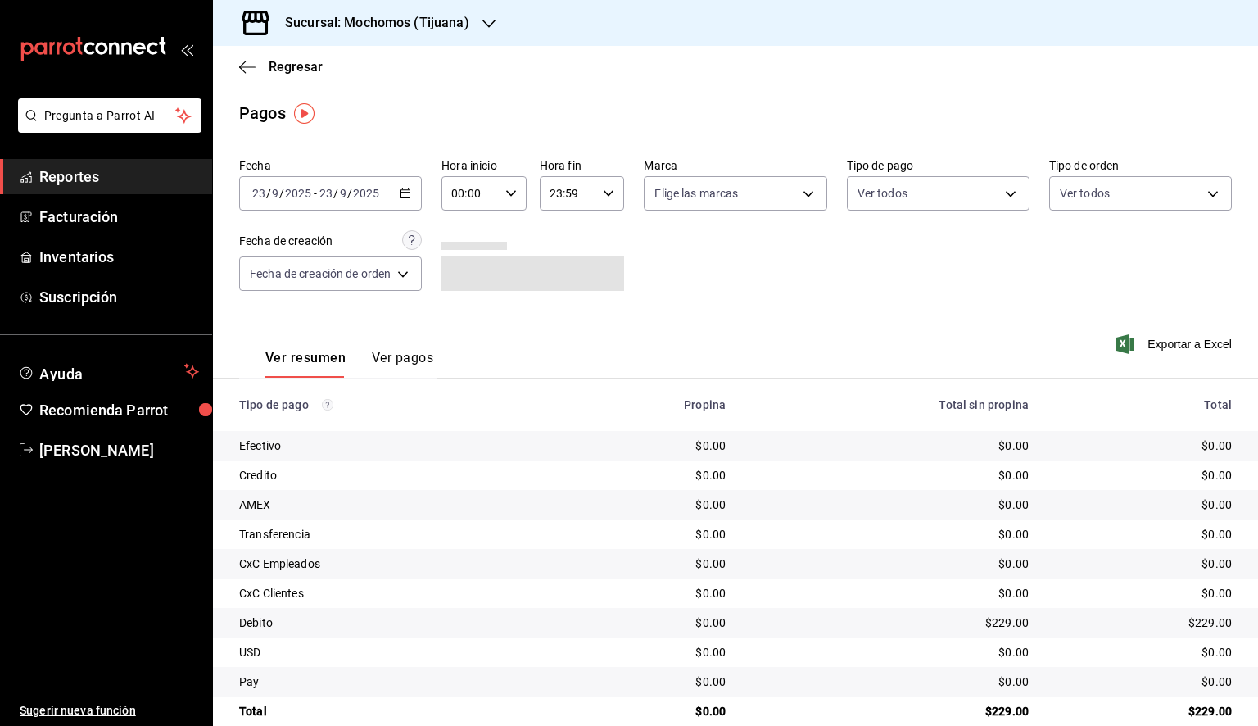
click at [410, 199] on div "[DATE] [DATE] - [DATE] [DATE]" at bounding box center [330, 193] width 183 height 34
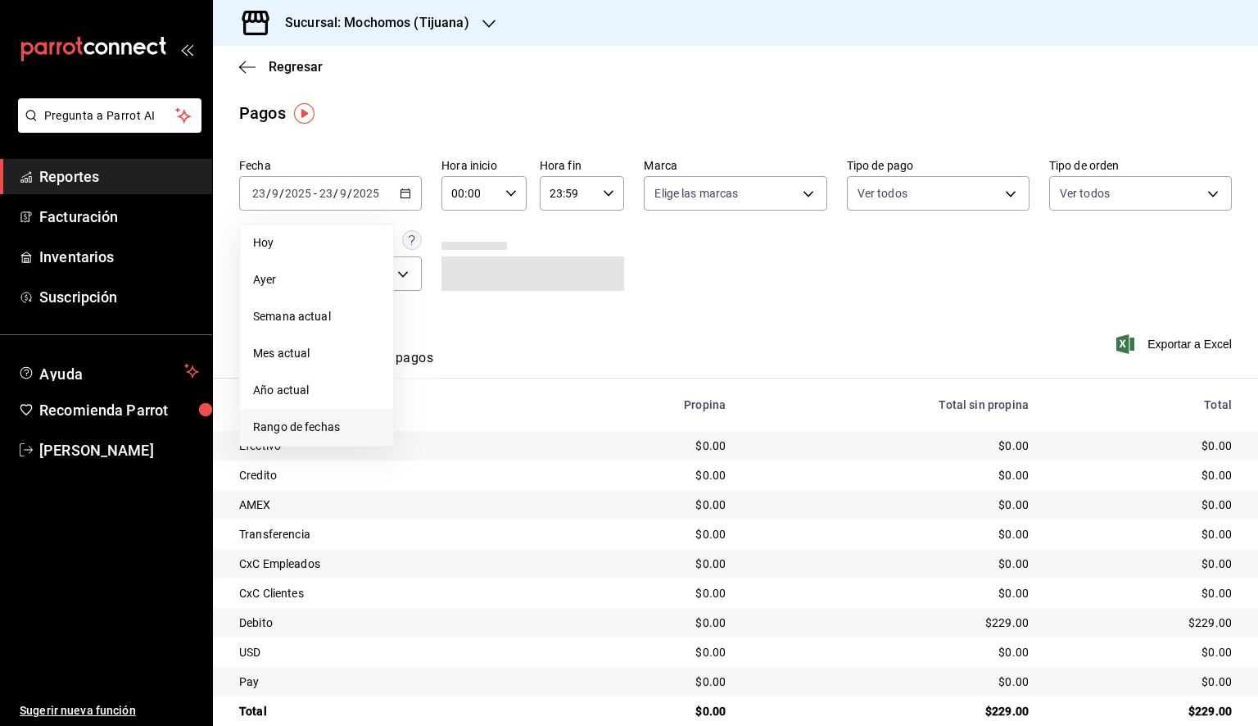
click at [316, 424] on span "Rango de fechas" at bounding box center [316, 427] width 127 height 17
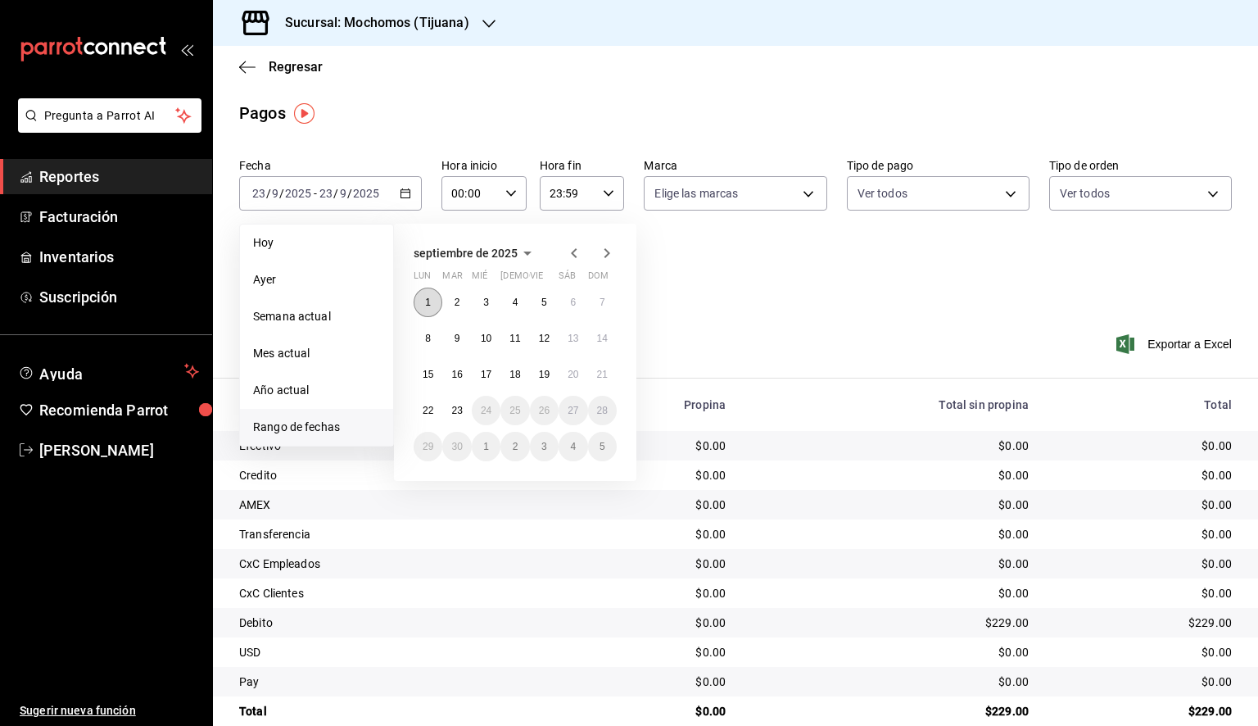
click at [432, 306] on button "1" at bounding box center [428, 301] width 29 height 29
click at [465, 409] on button "23" at bounding box center [456, 410] width 29 height 29
click at [432, 303] on button "1" at bounding box center [428, 301] width 29 height 29
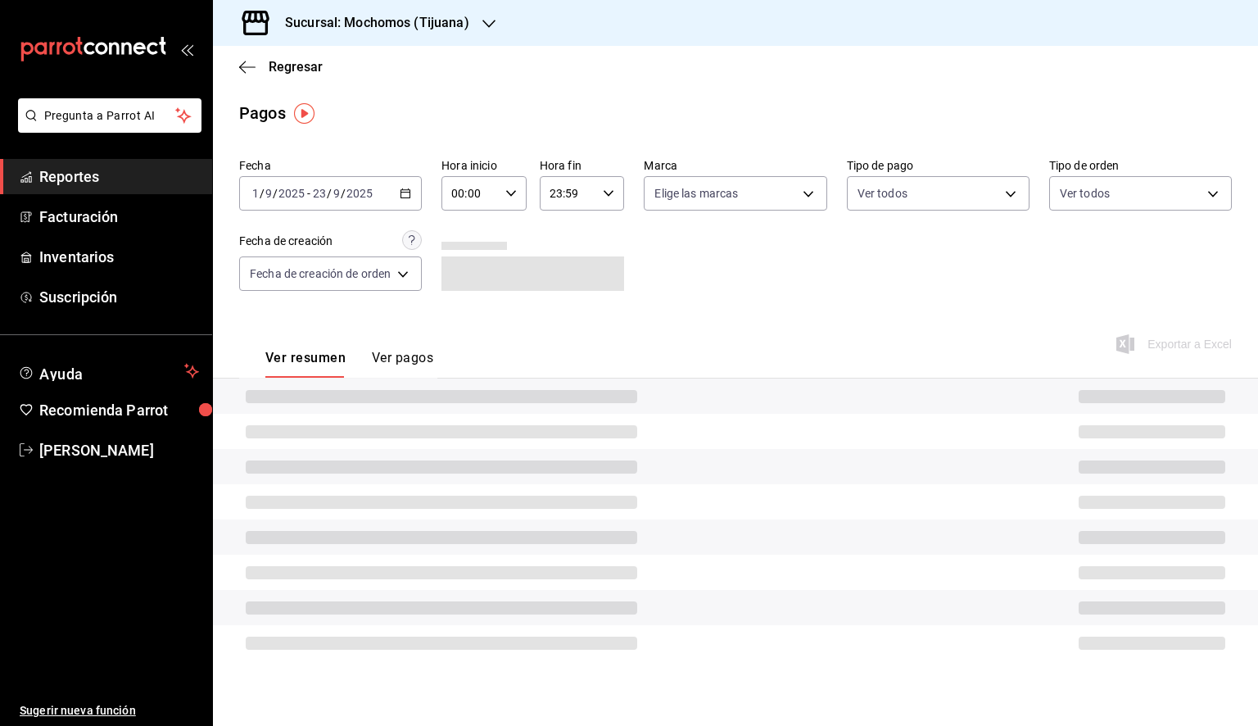
click at [487, 201] on input "00:00" at bounding box center [469, 193] width 57 height 33
click at [467, 273] on span "05" at bounding box center [463, 267] width 16 height 13
type input "05:00"
drag, startPoint x: 596, startPoint y: 205, endPoint x: 601, endPoint y: 193, distance: 12.5
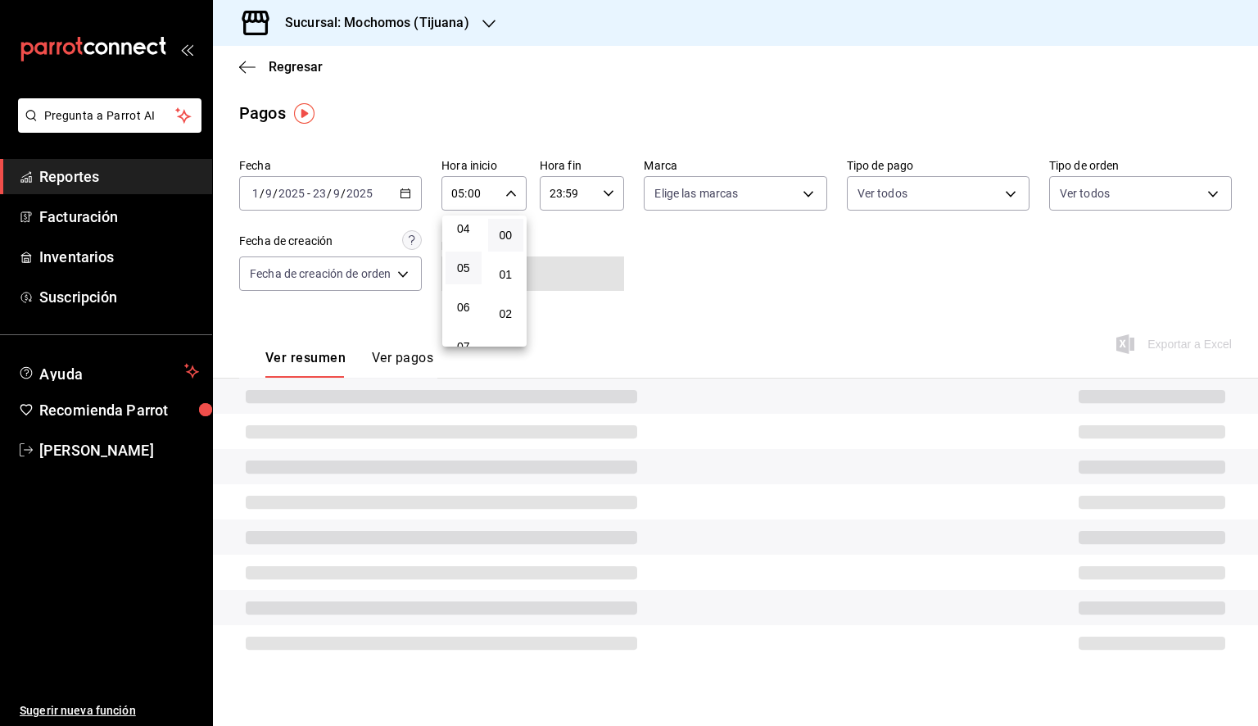
click at [596, 205] on div at bounding box center [629, 363] width 1258 height 726
click at [600, 193] on div "23:59 Hora fin" at bounding box center [582, 193] width 85 height 34
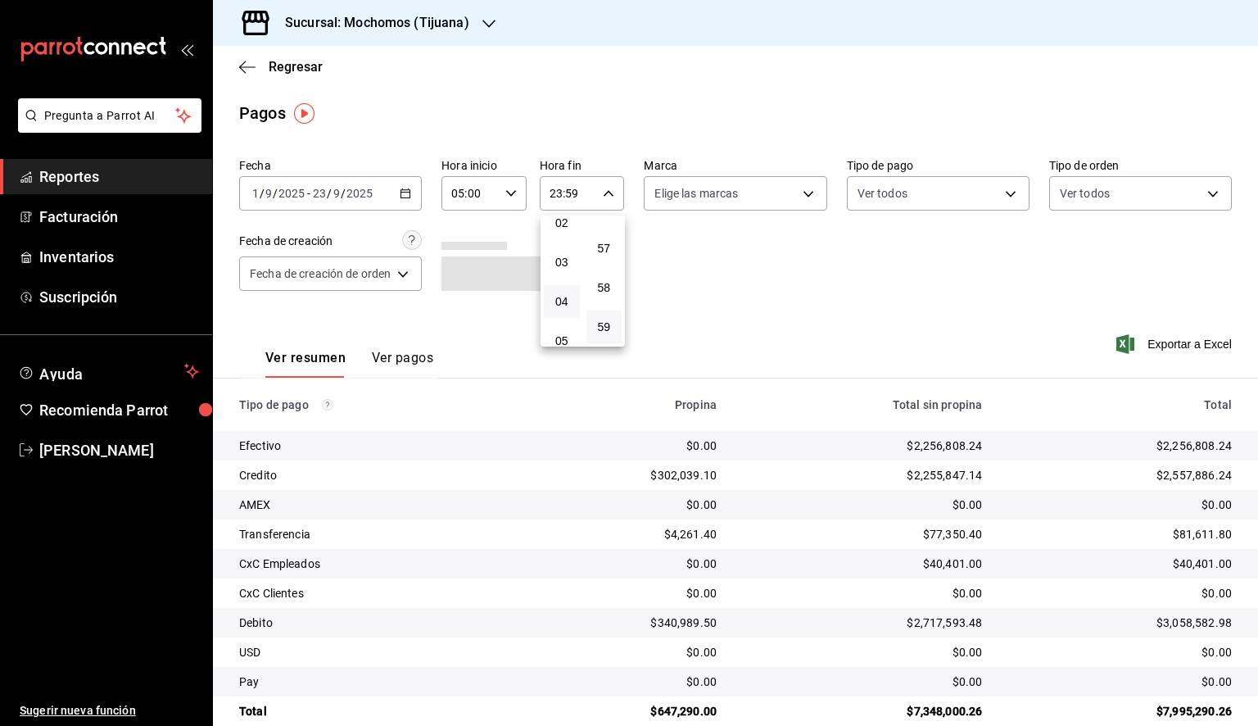
scroll to position [173, 0]
click at [564, 265] on span "05" at bounding box center [562, 258] width 16 height 13
click at [603, 233] on span "00" at bounding box center [604, 235] width 16 height 13
type input "05:00"
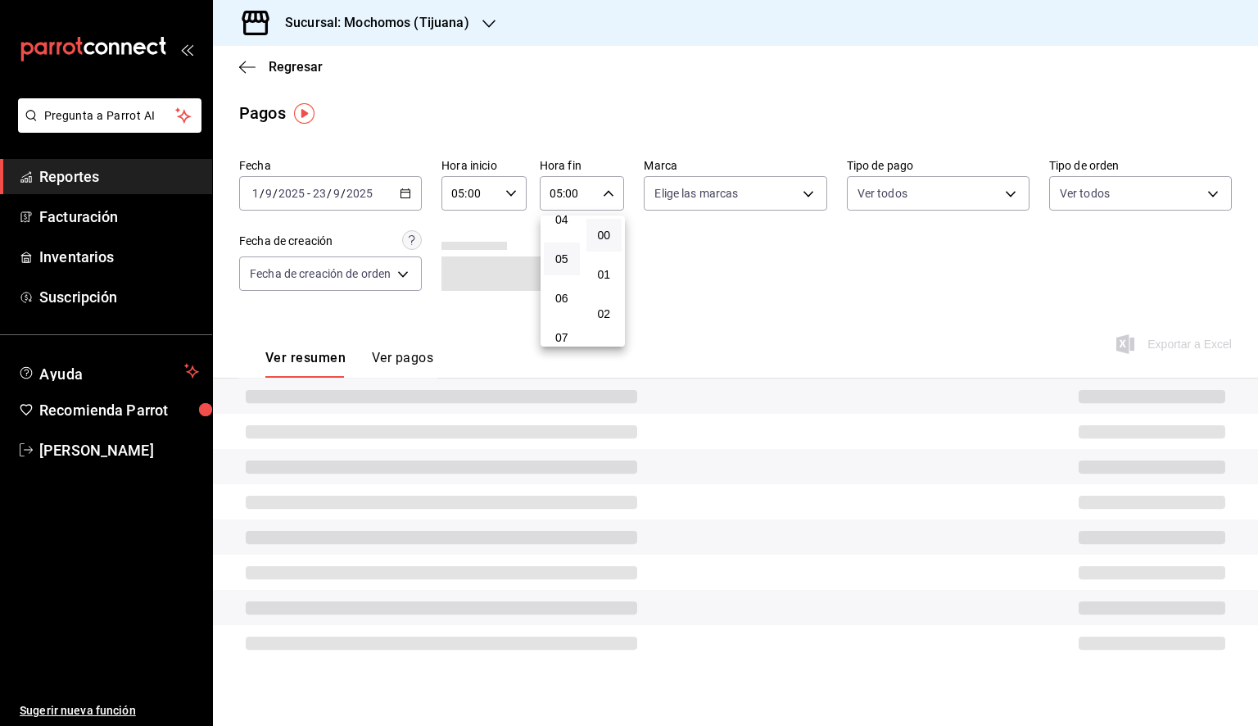
click at [767, 205] on div at bounding box center [629, 363] width 1258 height 726
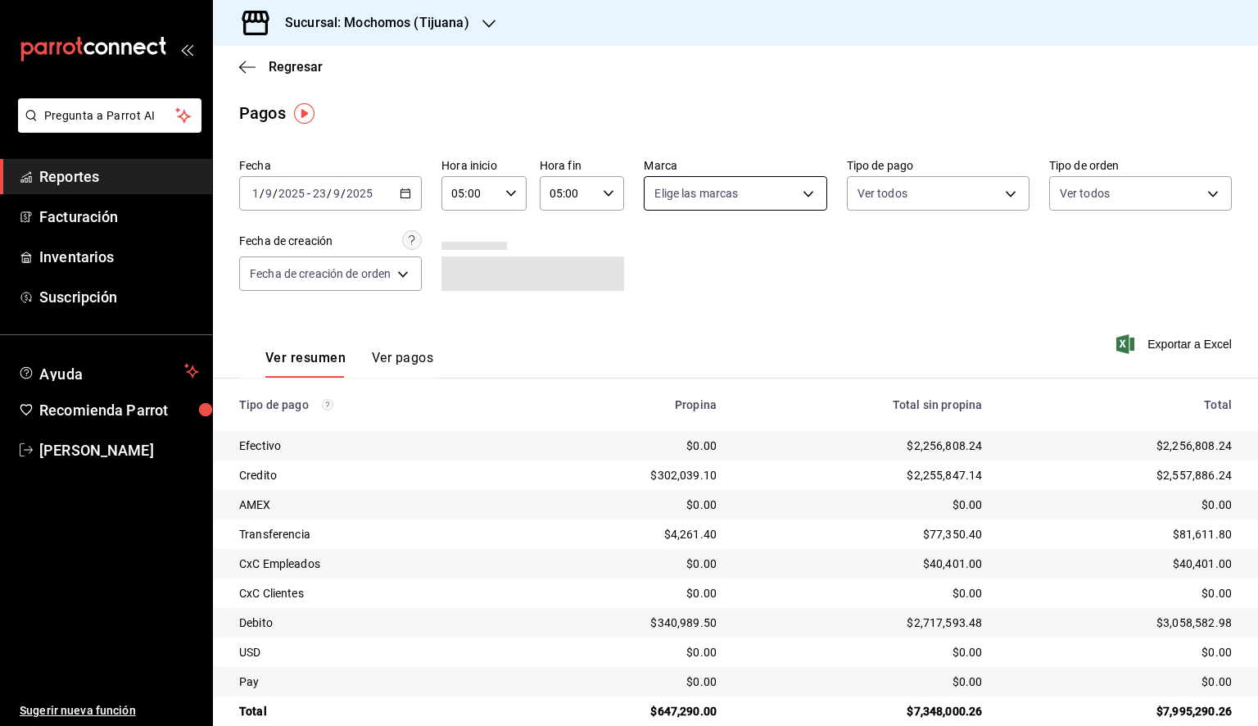
click at [776, 199] on body "Pregunta a Parrot AI Reportes Facturación Inventarios Suscripción Ayuda Recomie…" at bounding box center [629, 363] width 1258 height 726
click at [739, 250] on li "Ver todas" at bounding box center [731, 255] width 178 height 48
type input "c300ab0f-4e96-434a-ab79-9fec8b673c9f"
checkbox input "true"
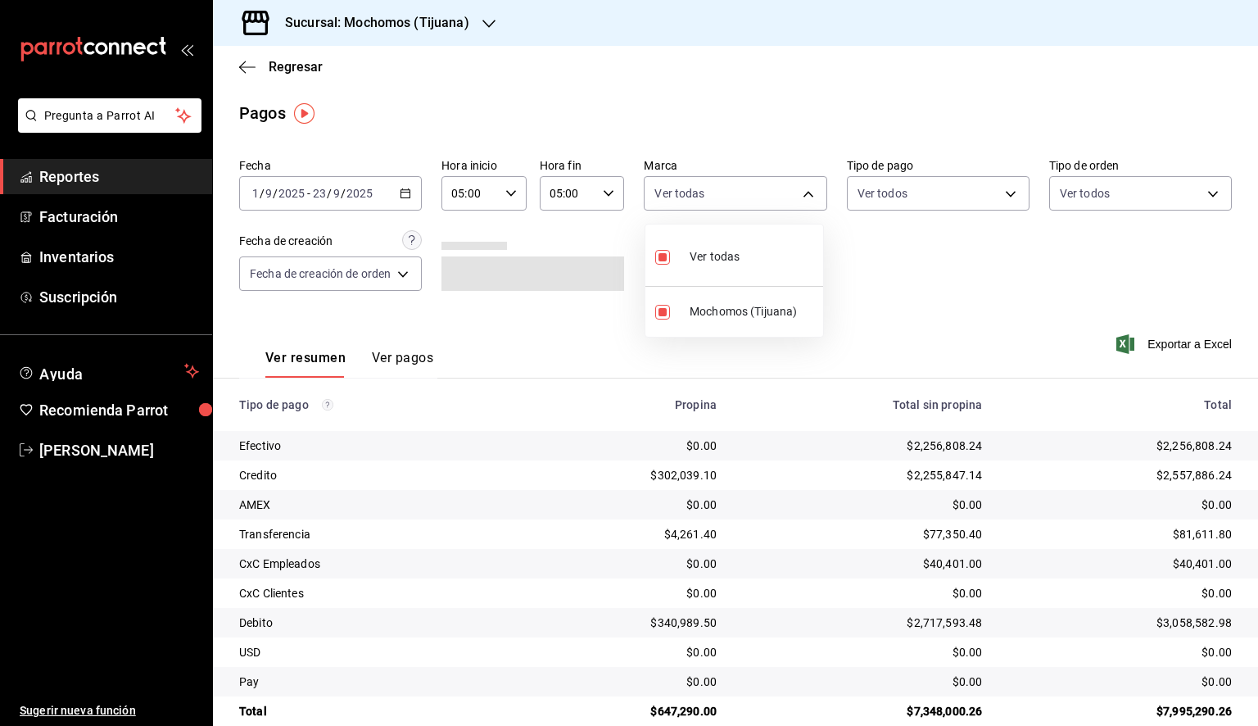
click at [934, 247] on div at bounding box center [629, 363] width 1258 height 726
click at [1170, 345] on span "Exportar a Excel" at bounding box center [1176, 344] width 112 height 20
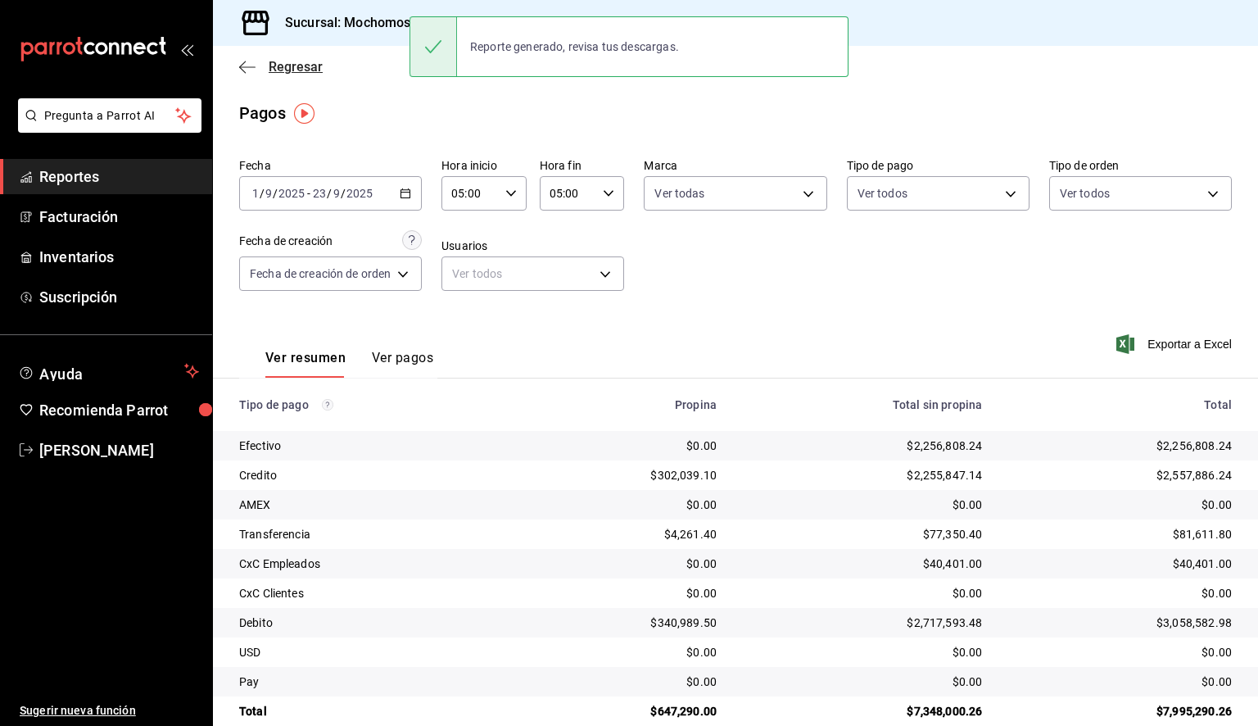
click at [246, 74] on icon "button" at bounding box center [247, 67] width 16 height 15
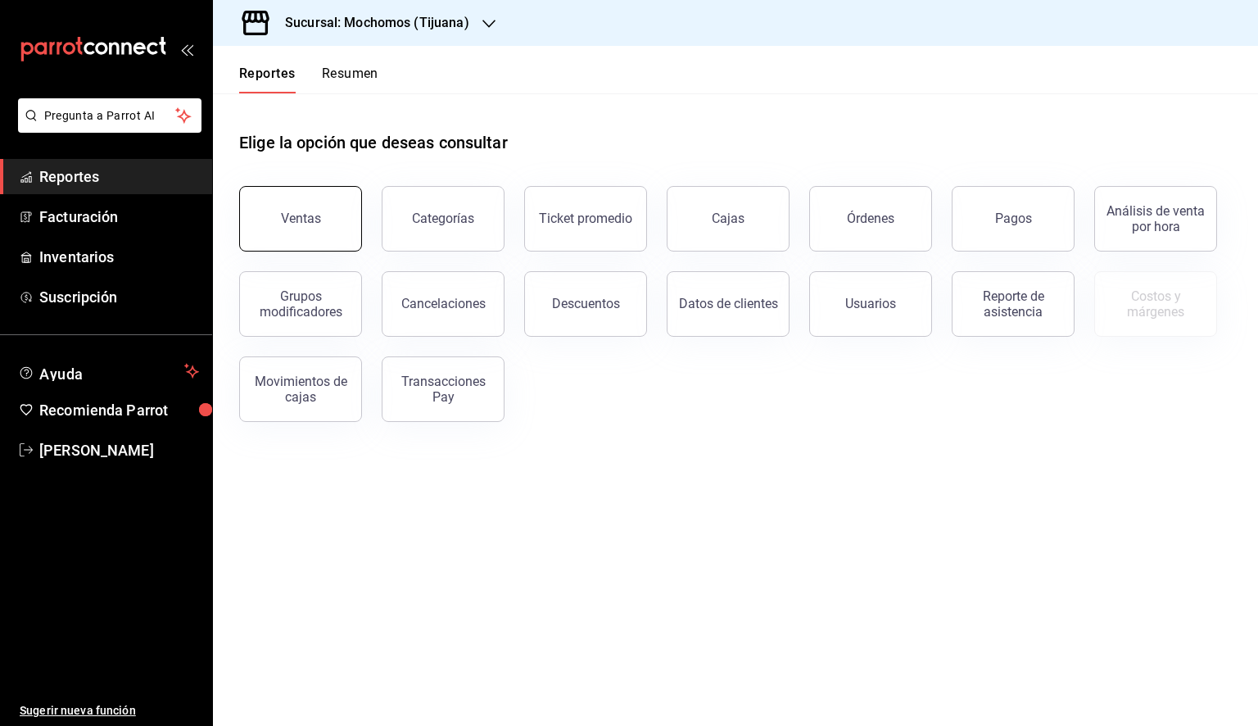
click at [307, 190] on button "Ventas" at bounding box center [300, 219] width 123 height 66
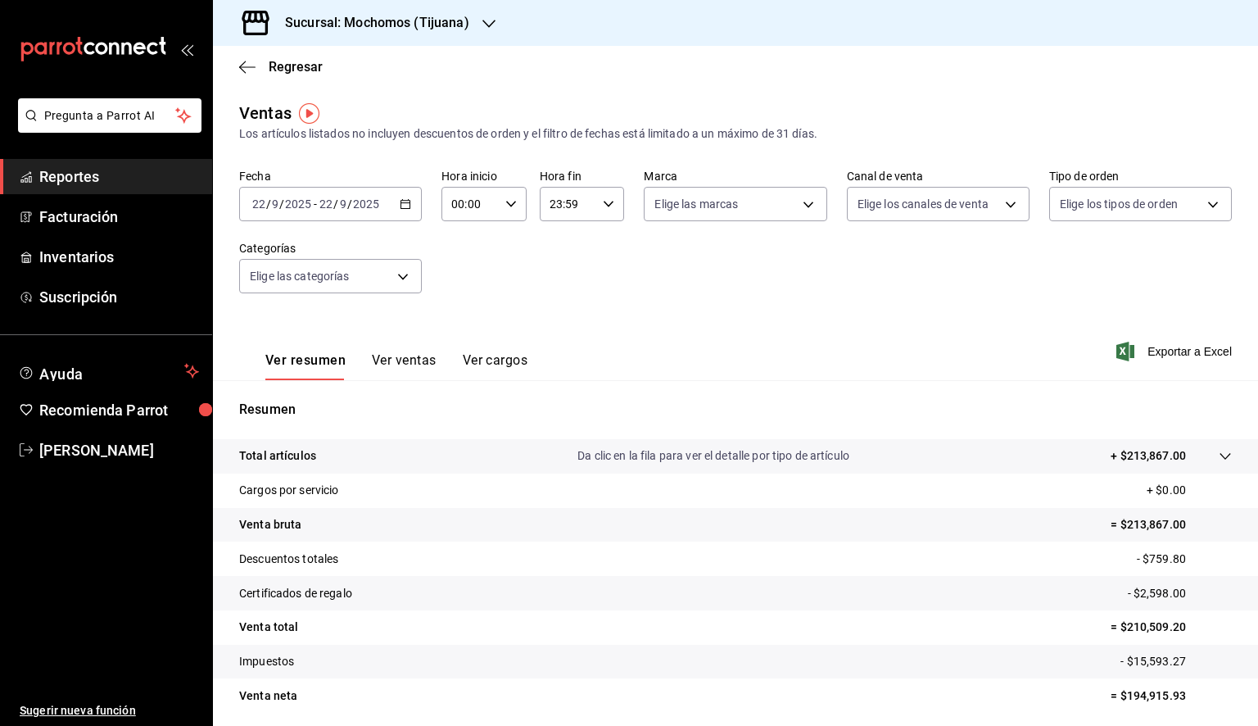
click at [402, 200] on icon "button" at bounding box center [405, 203] width 11 height 11
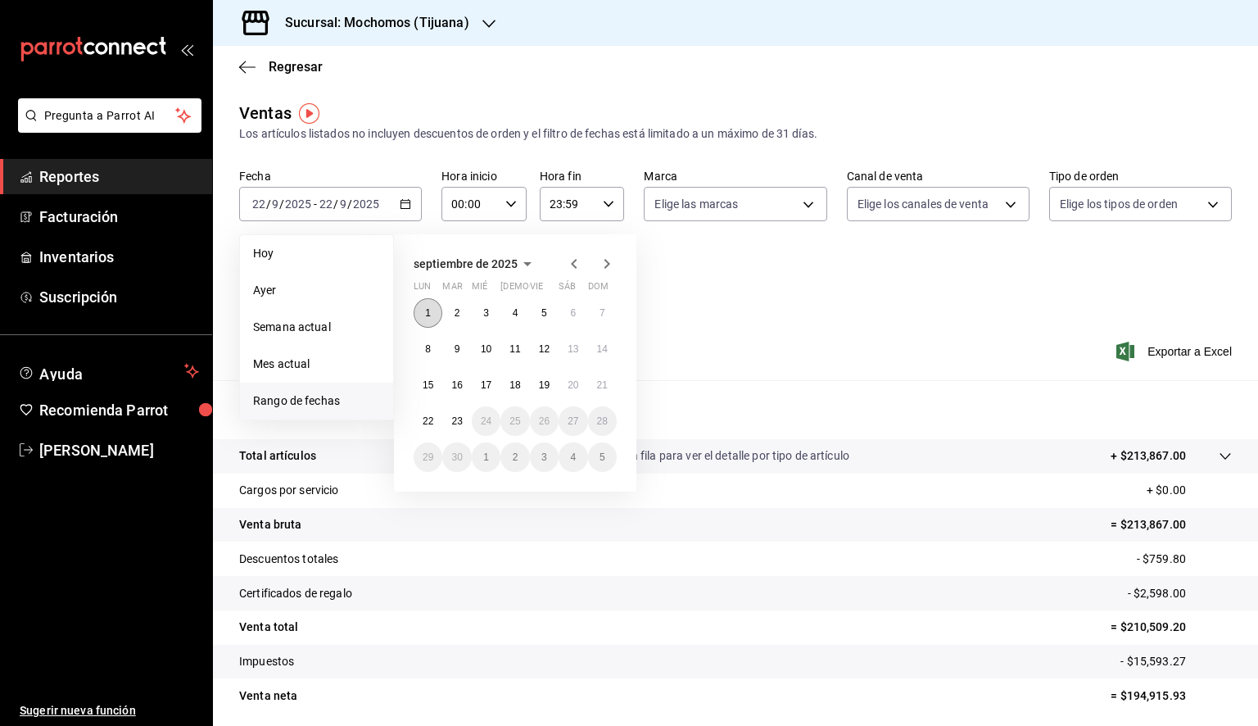
click at [423, 307] on button "1" at bounding box center [428, 312] width 29 height 29
drag, startPoint x: 454, startPoint y: 418, endPoint x: 468, endPoint y: 409, distance: 17.3
click at [453, 418] on abbr "23" at bounding box center [456, 420] width 11 height 11
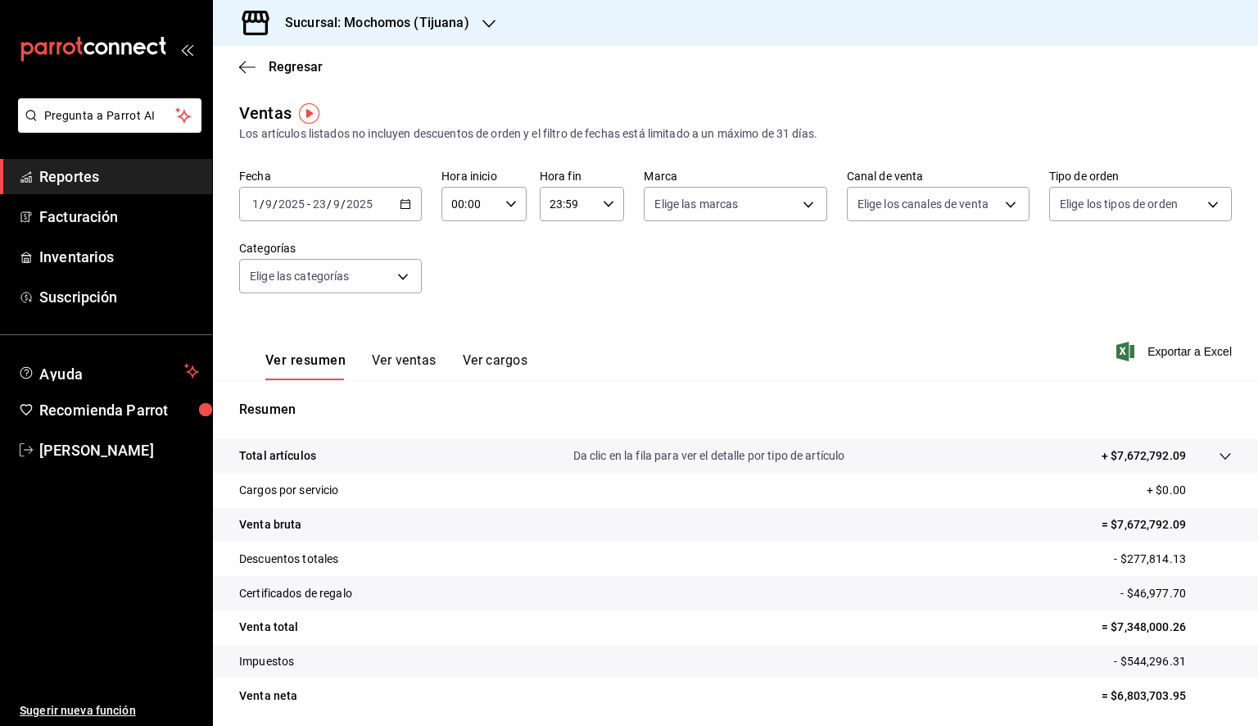
click at [505, 204] on icon "button" at bounding box center [510, 203] width 11 height 11
click at [460, 285] on span "05" at bounding box center [460, 278] width 16 height 13
type input "05:00"
click at [580, 207] on div at bounding box center [629, 363] width 1258 height 726
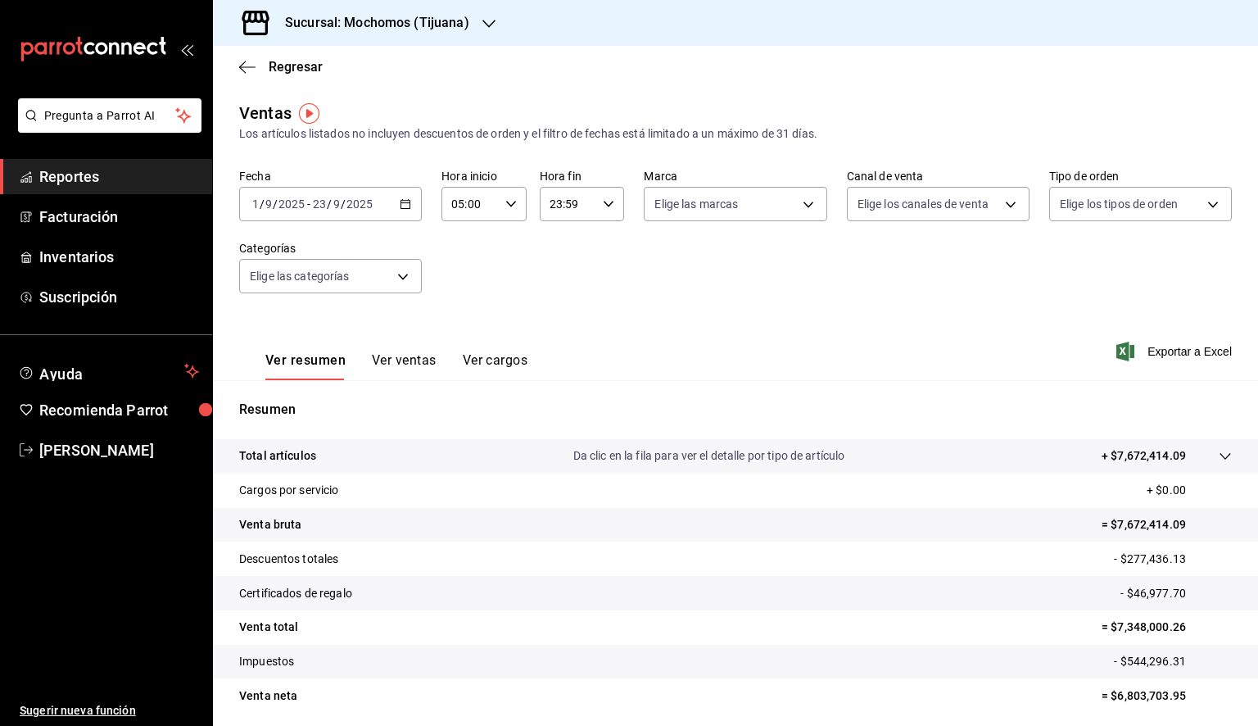
click at [589, 202] on input "23:59" at bounding box center [568, 204] width 57 height 33
click at [557, 275] on span "05" at bounding box center [557, 269] width 16 height 13
click at [602, 244] on span "00" at bounding box center [599, 245] width 16 height 13
type input "05:00"
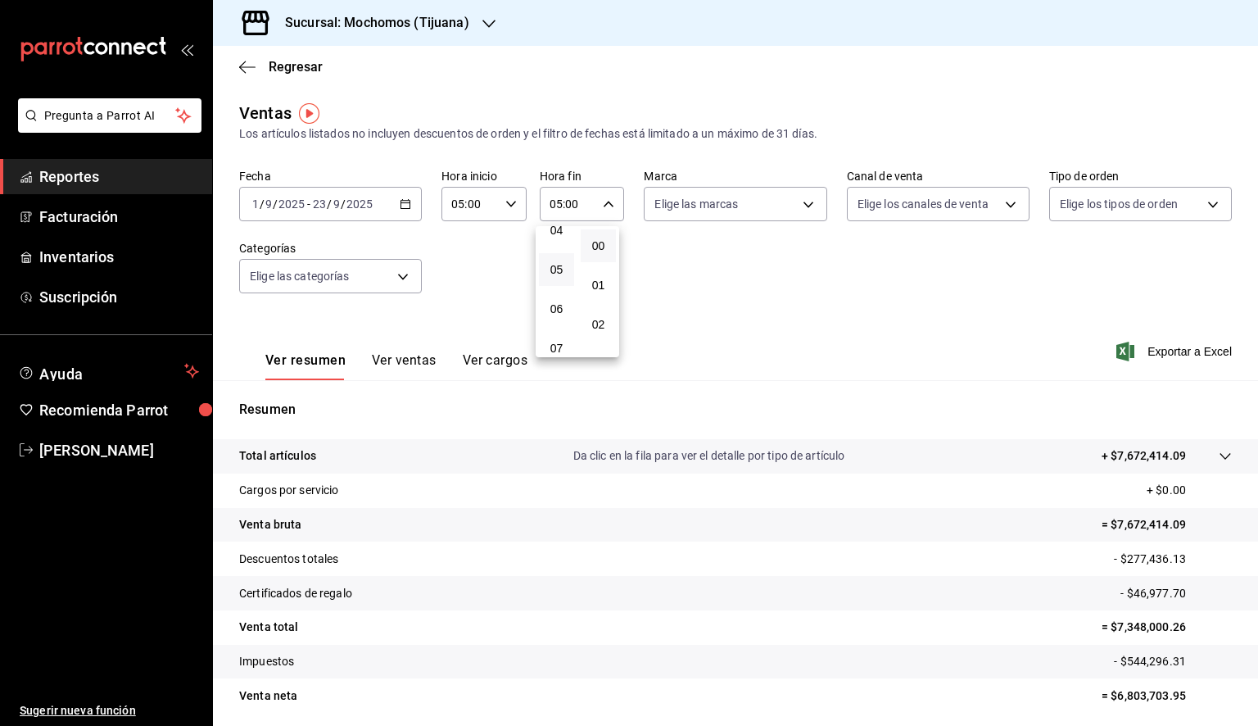
click at [723, 205] on div at bounding box center [629, 363] width 1258 height 726
click at [723, 205] on body "Pregunta a Parrot AI Reportes Facturación Inventarios Suscripción Ayuda Recomie…" at bounding box center [629, 363] width 1258 height 726
click at [704, 273] on span "Ver todas" at bounding box center [709, 267] width 50 height 17
type input "c300ab0f-4e96-434a-ab79-9fec8b673c9f"
checkbox input "true"
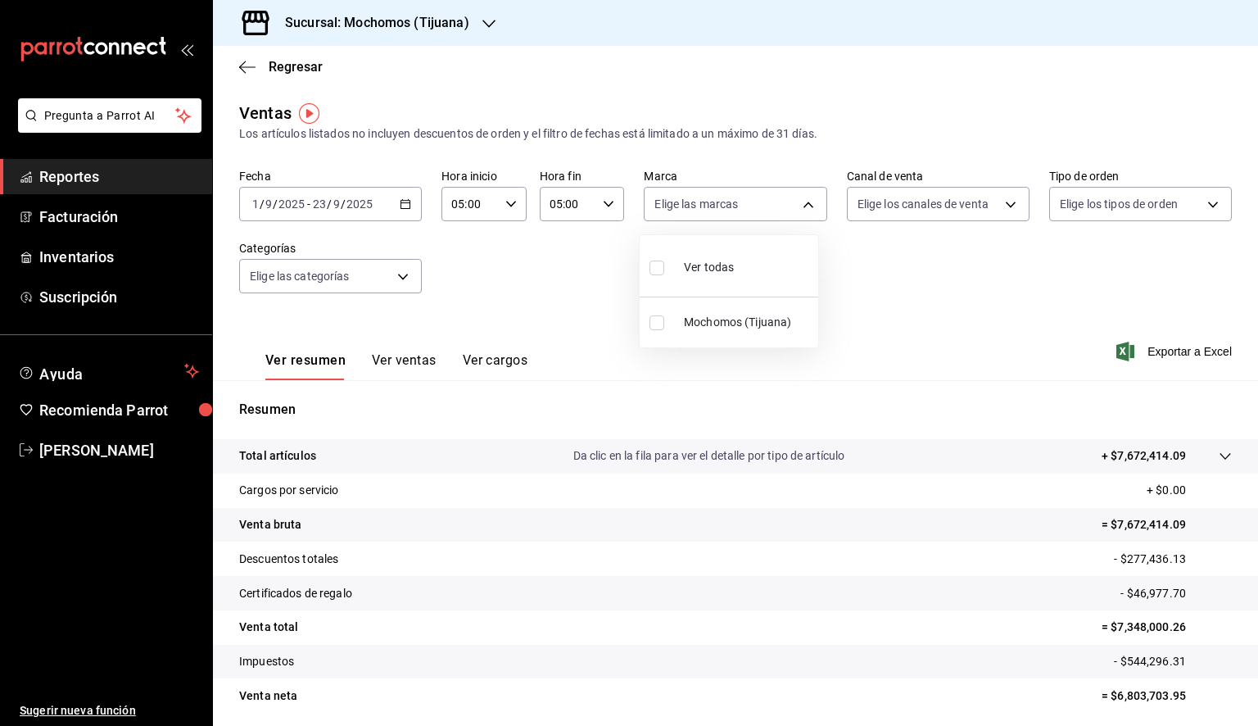
checkbox input "true"
click at [877, 275] on div at bounding box center [629, 363] width 1258 height 726
click at [1182, 349] on span "Exportar a Excel" at bounding box center [1176, 352] width 112 height 20
